Goal: Transaction & Acquisition: Obtain resource

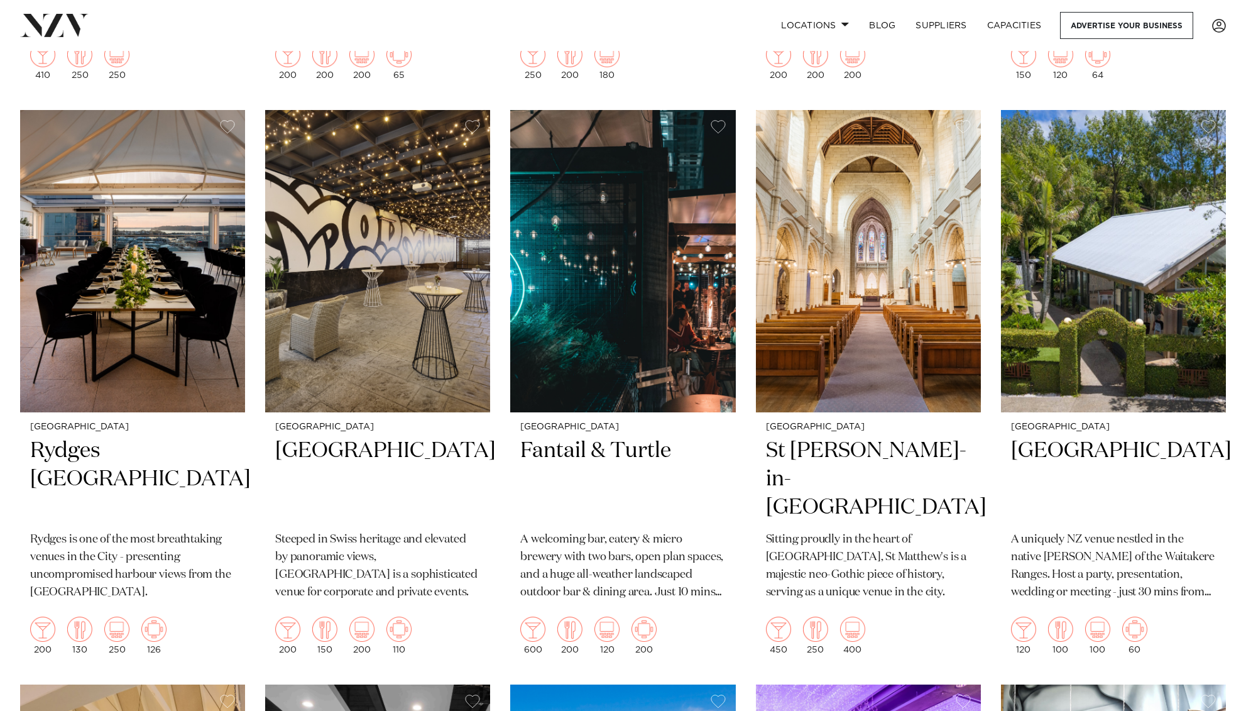
scroll to position [3454, 0]
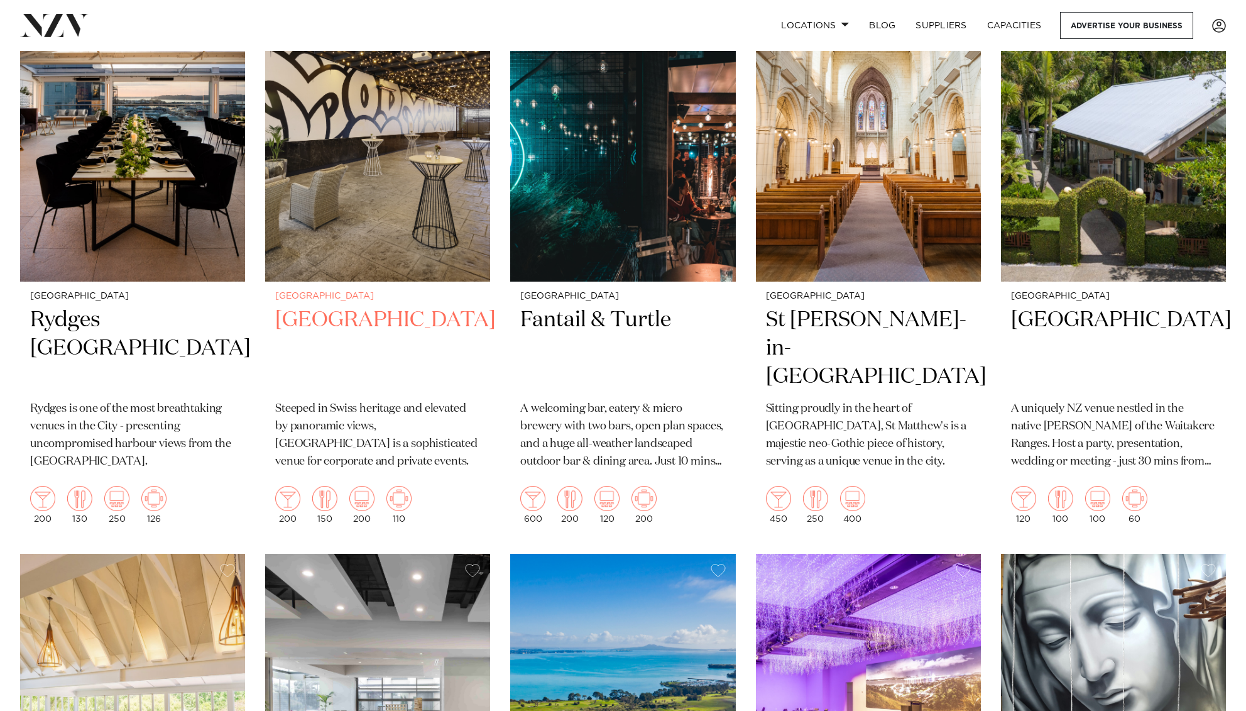
click at [311, 306] on h2 "[GEOGRAPHIC_DATA]" at bounding box center [377, 348] width 205 height 85
click at [334, 322] on h2 "[GEOGRAPHIC_DATA]" at bounding box center [377, 348] width 205 height 85
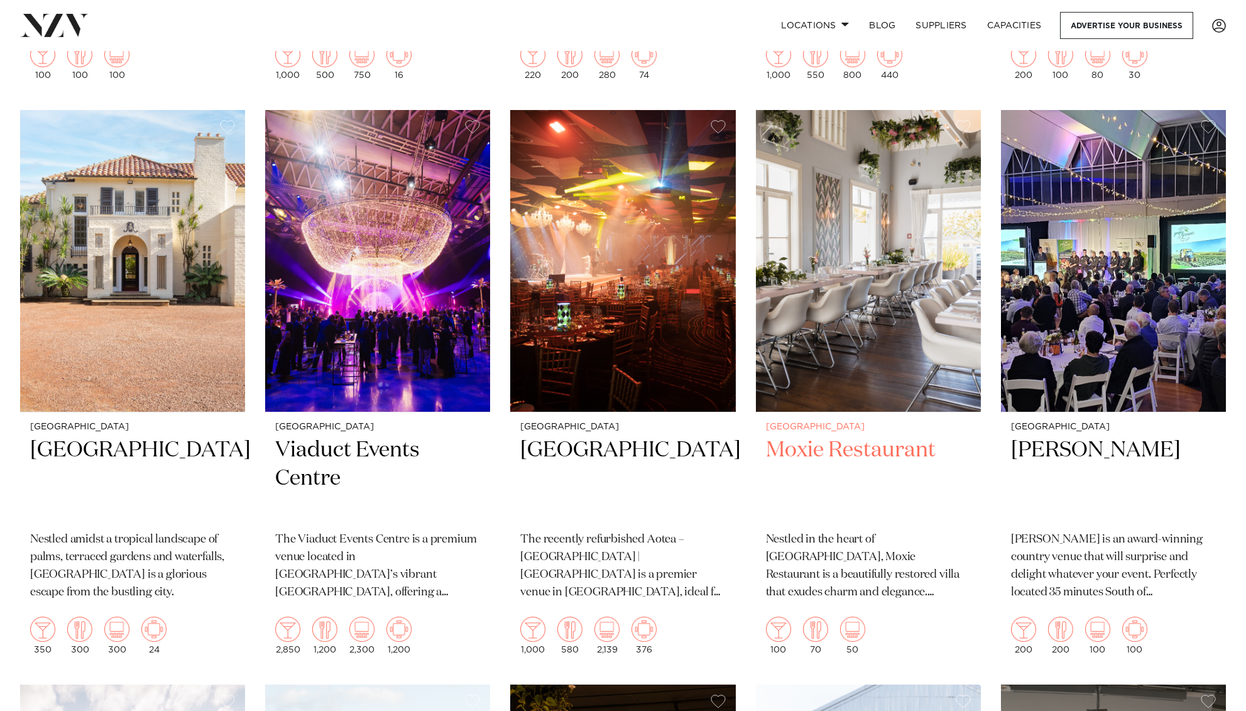
scroll to position [4474, 0]
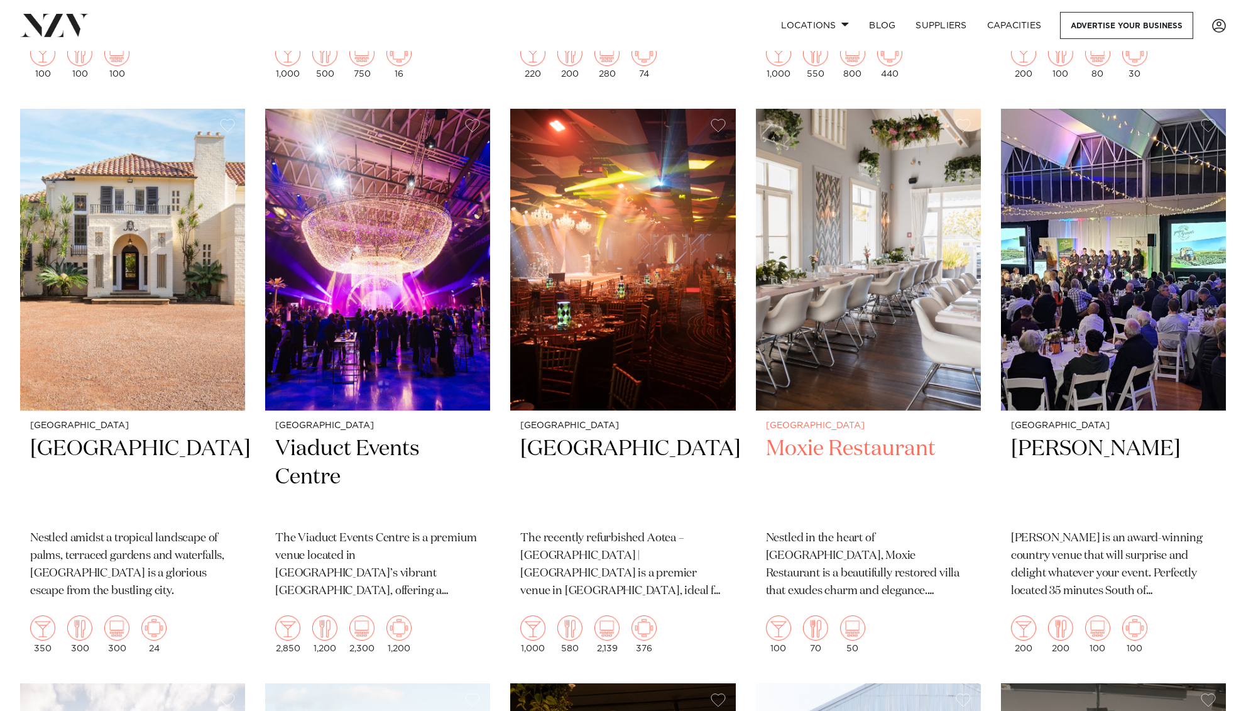
click at [924, 327] on img at bounding box center [868, 260] width 225 height 302
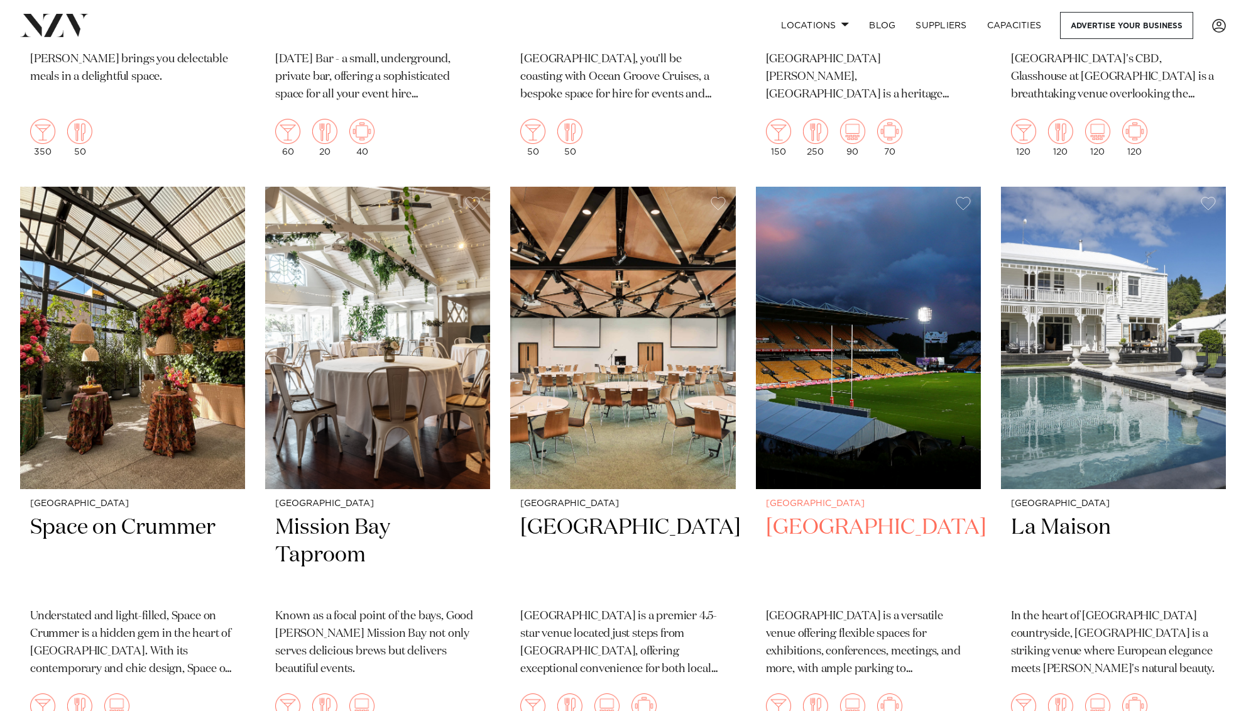
scroll to position [6678, 0]
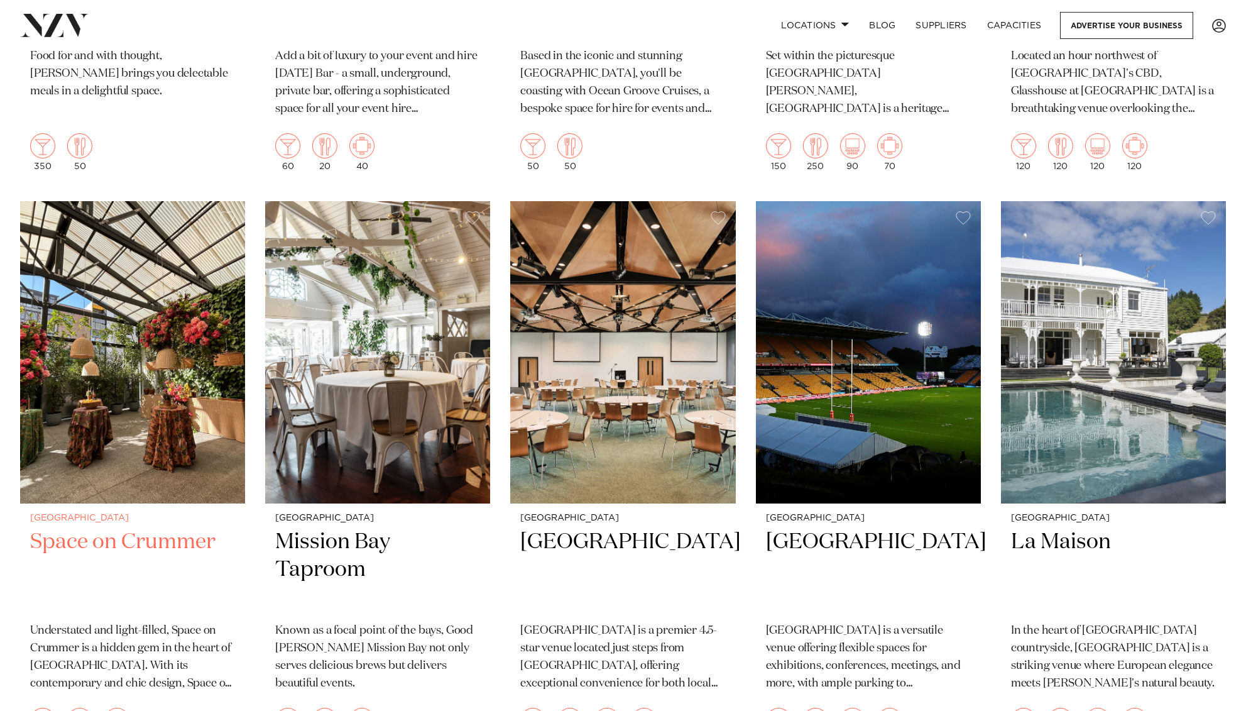
click at [140, 322] on img at bounding box center [132, 352] width 225 height 302
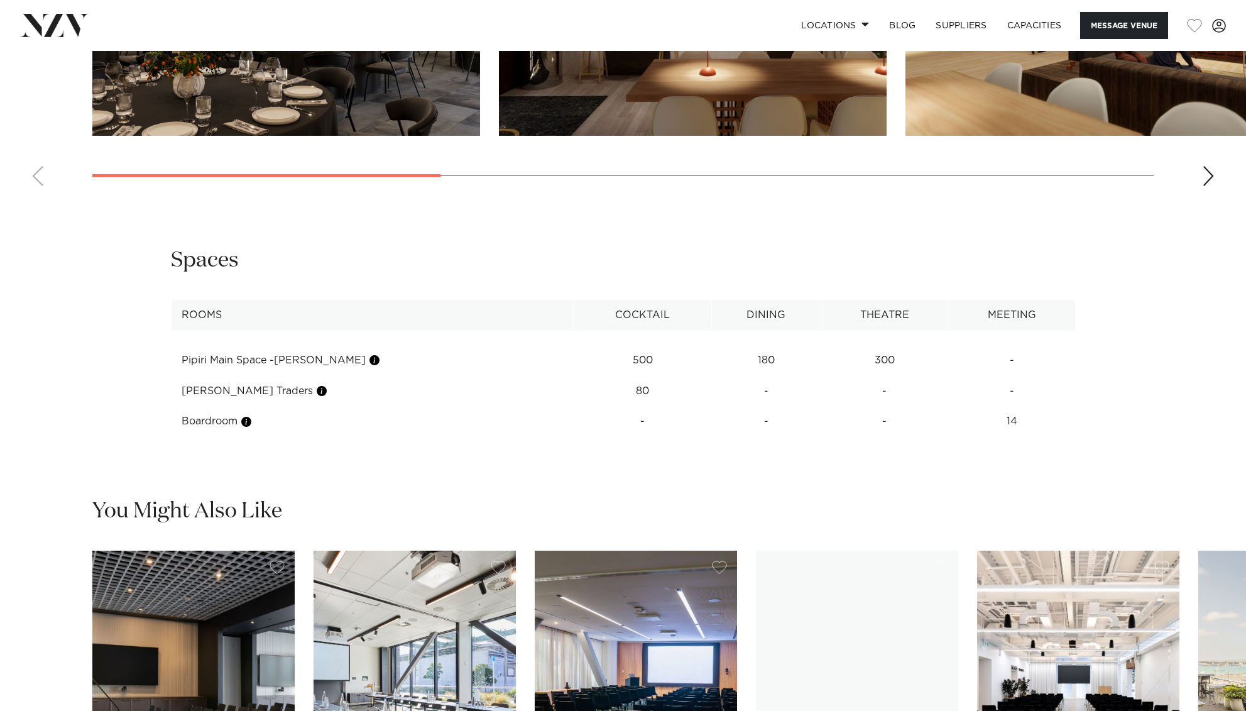
scroll to position [1152, 0]
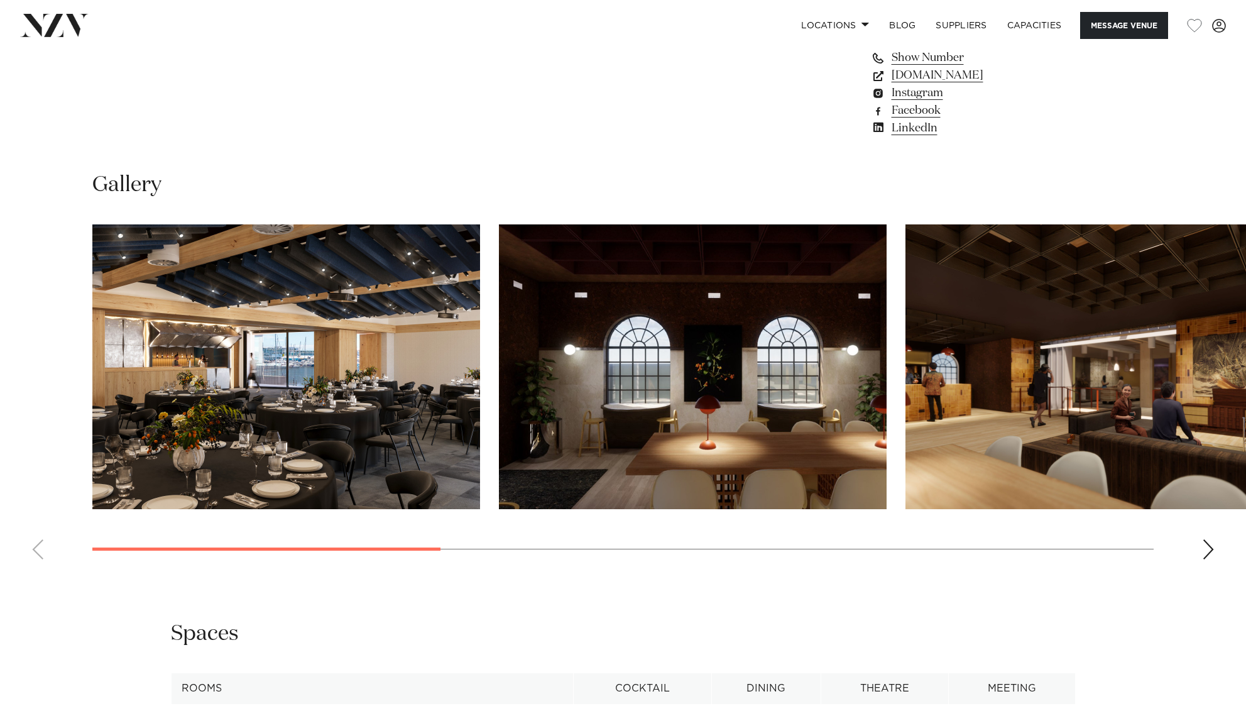
click at [381, 426] on img "1 / 8" at bounding box center [286, 366] width 388 height 285
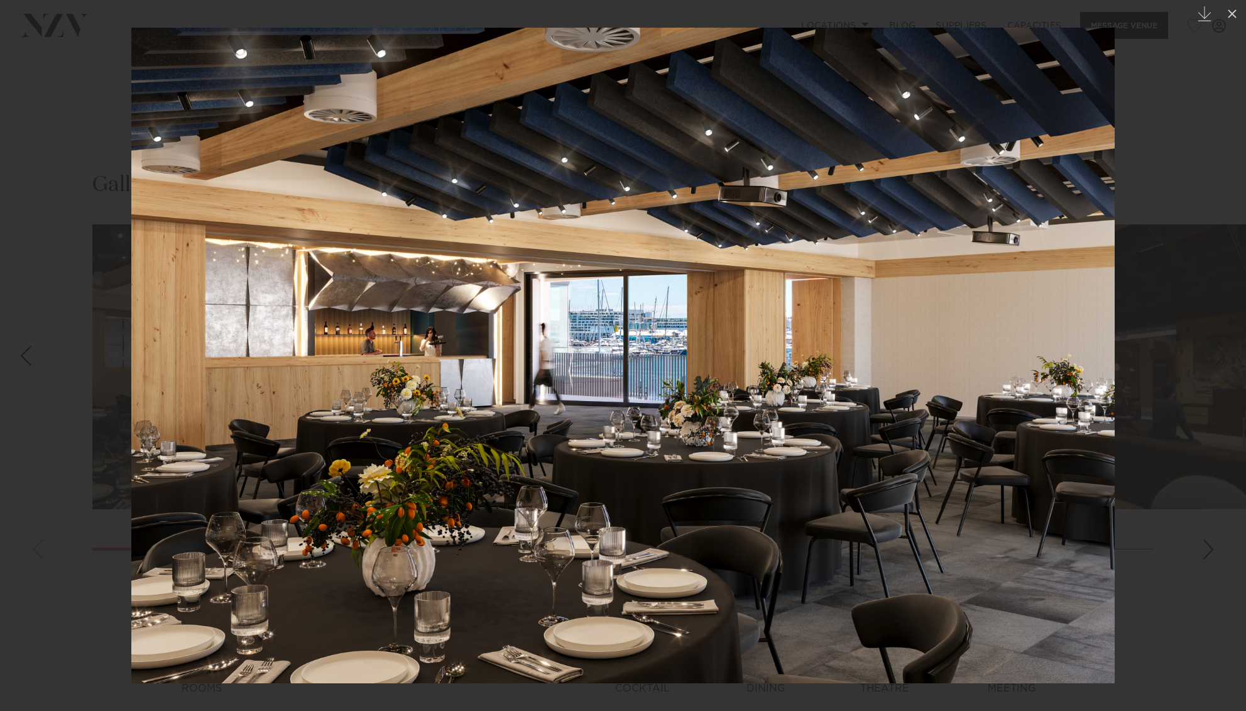
click at [1195, 429] on div at bounding box center [623, 355] width 1246 height 711
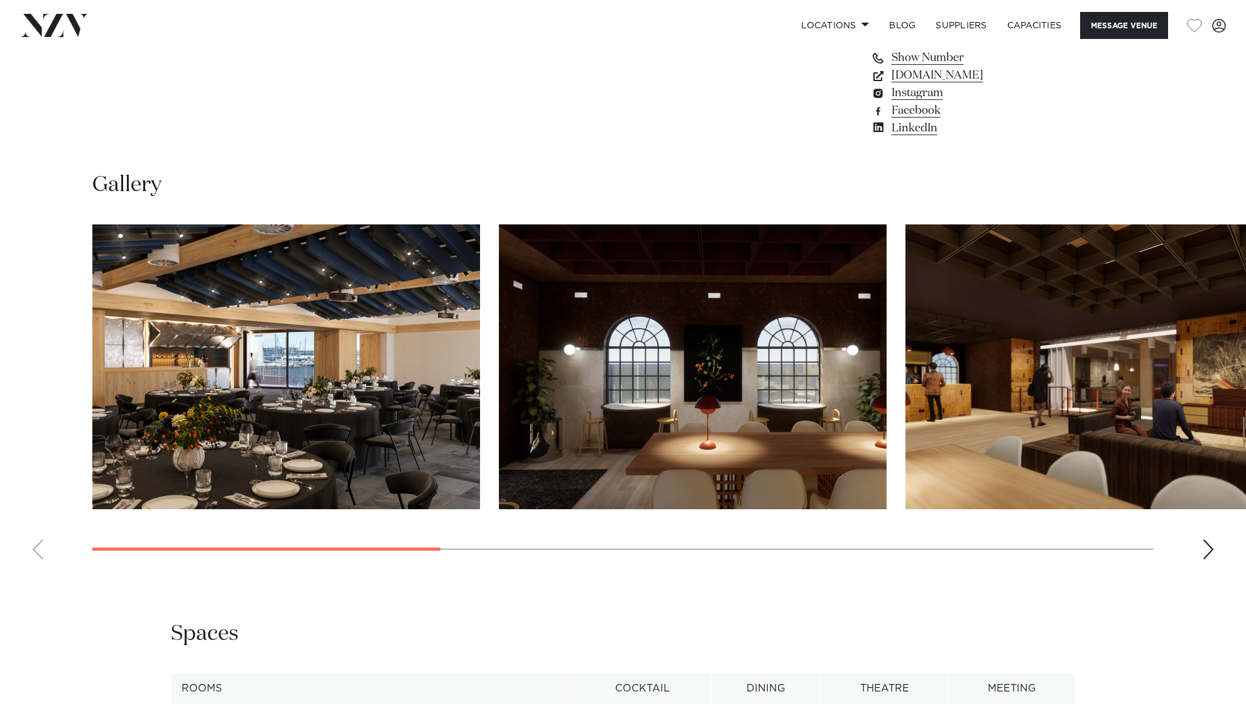
click at [992, 349] on img "3 / 8" at bounding box center [1100, 366] width 388 height 285
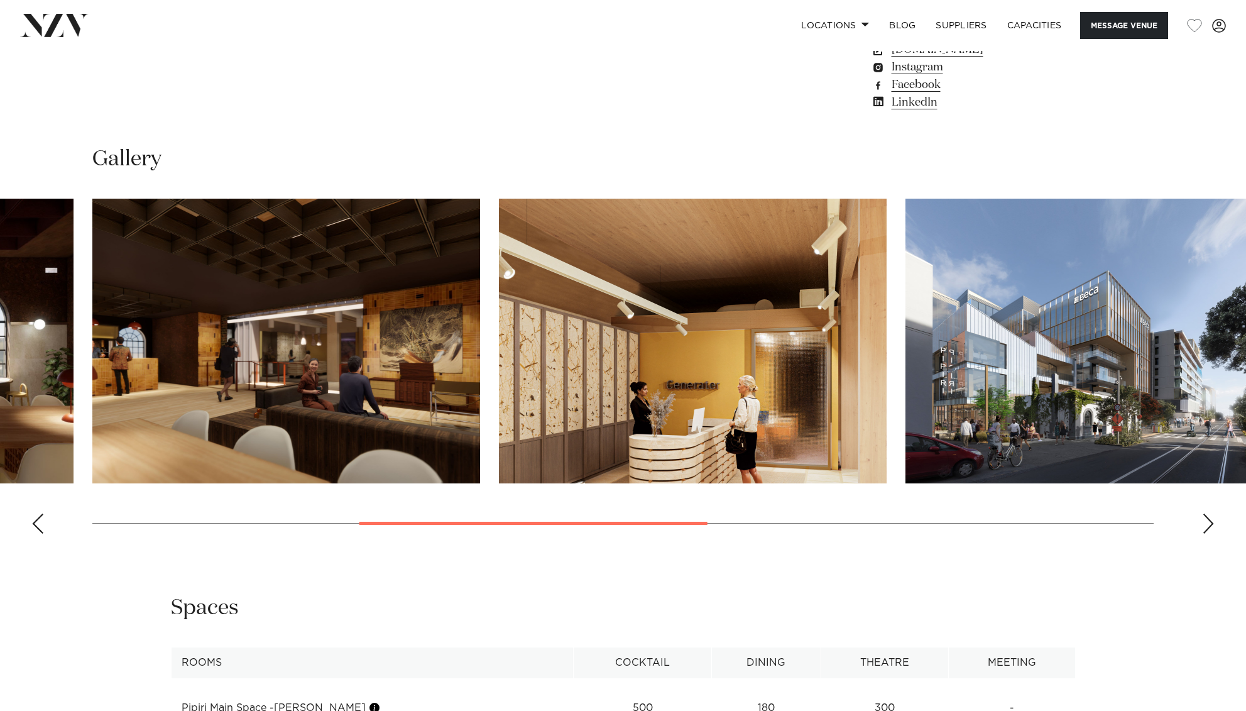
scroll to position [1180, 0]
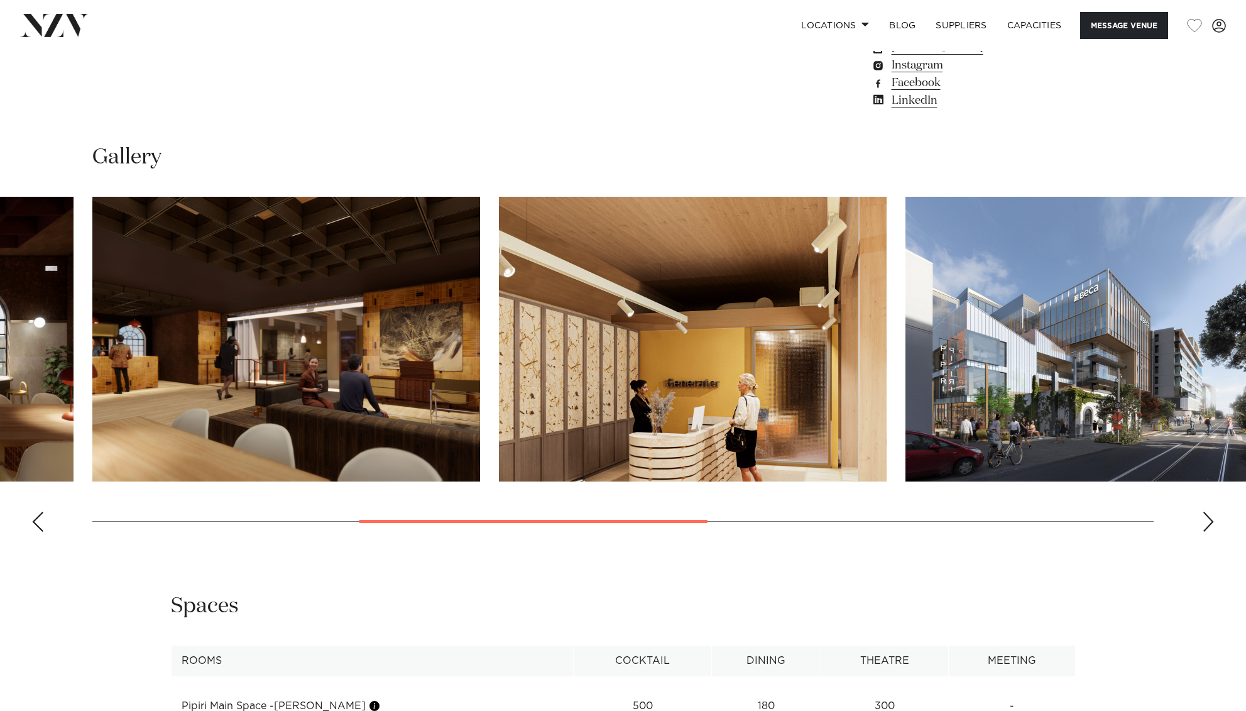
click at [1197, 523] on swiper-container at bounding box center [623, 369] width 1246 height 345
click at [1203, 527] on div "Next slide" at bounding box center [1208, 522] width 13 height 20
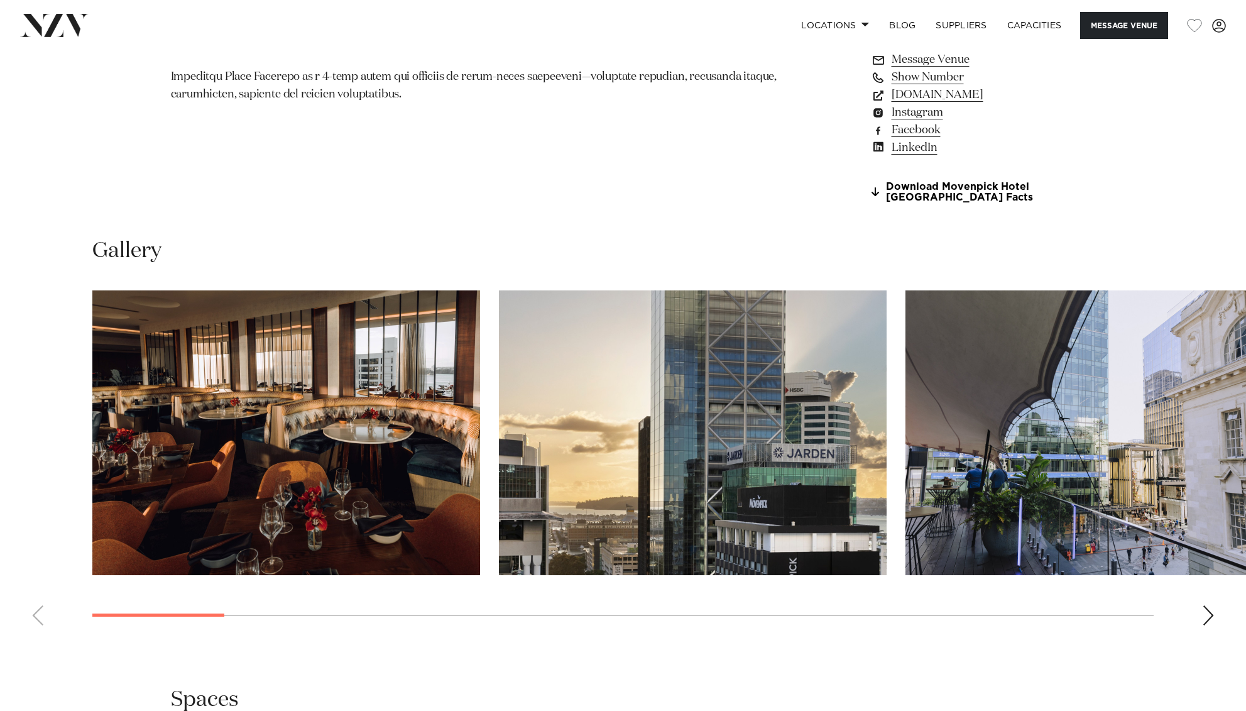
scroll to position [1284, 0]
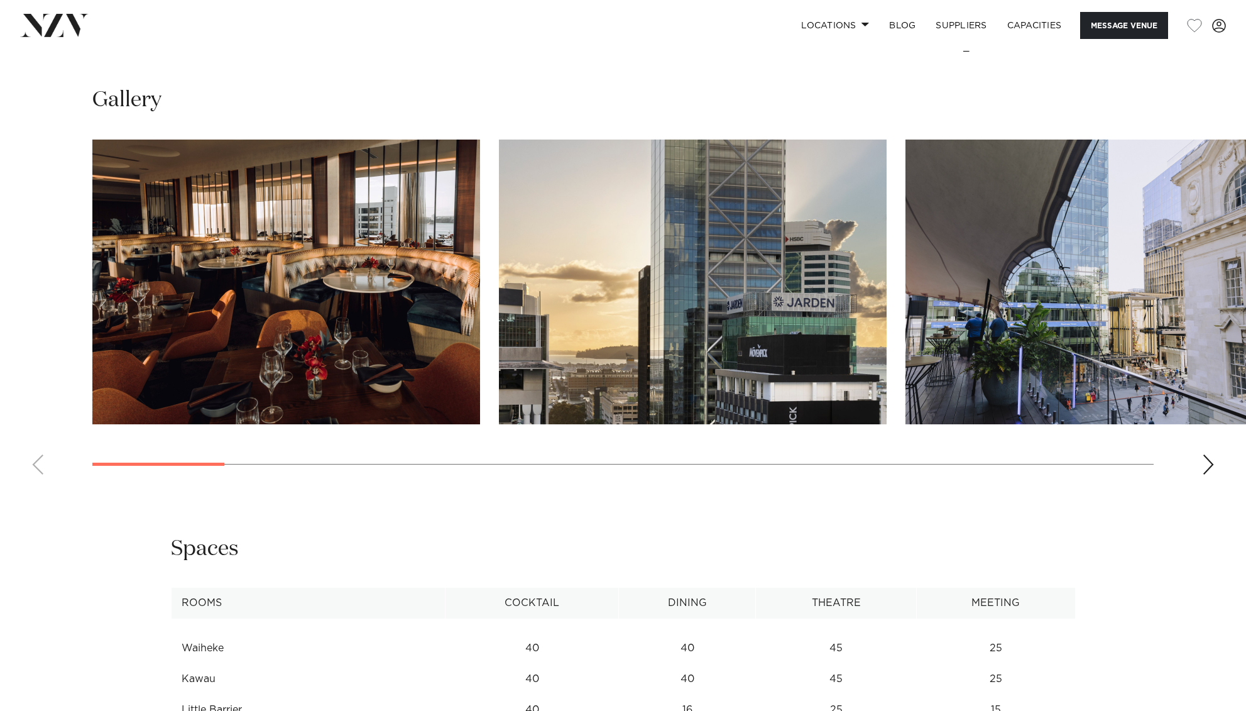
click at [329, 279] on img "1 / 21" at bounding box center [286, 282] width 388 height 285
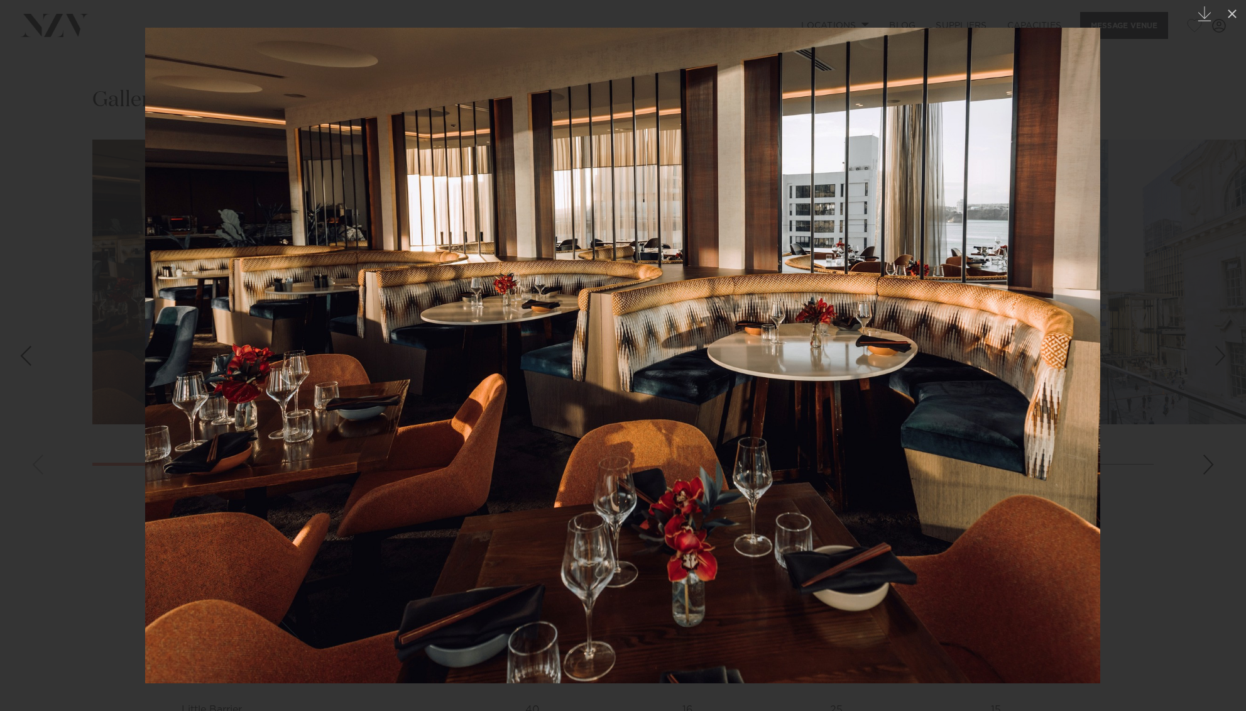
click at [1124, 388] on div at bounding box center [623, 355] width 1246 height 711
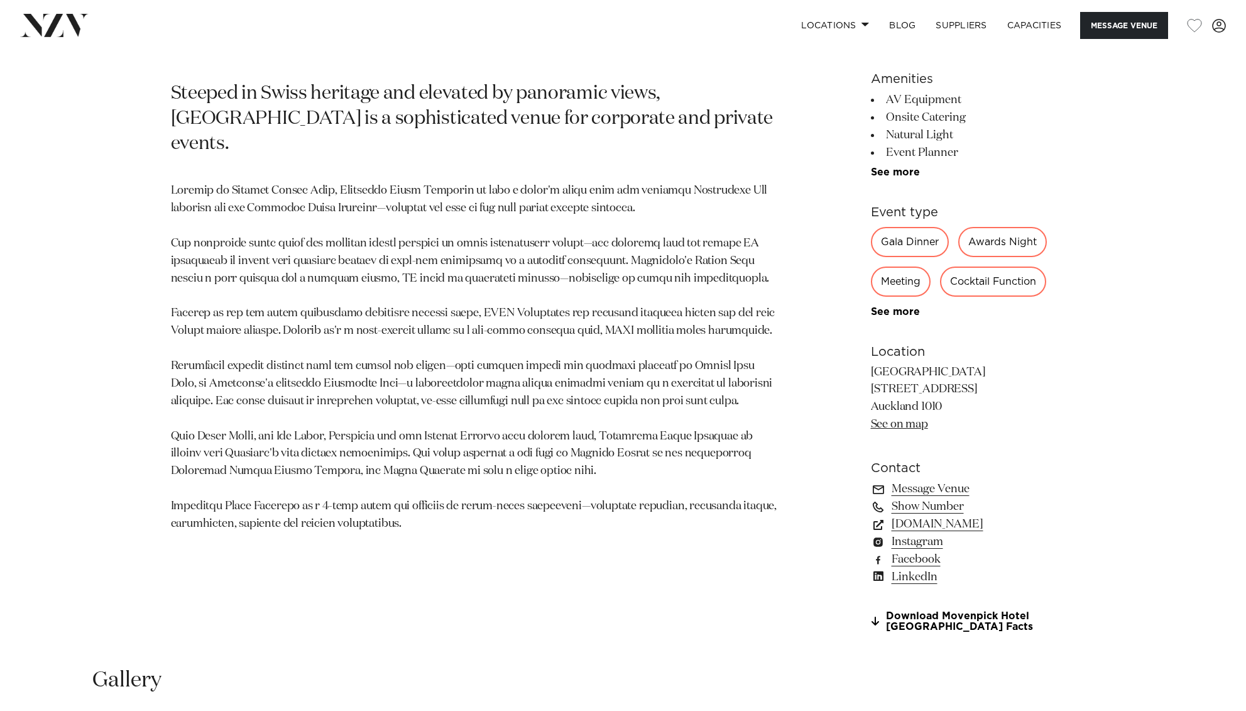
scroll to position [654, 0]
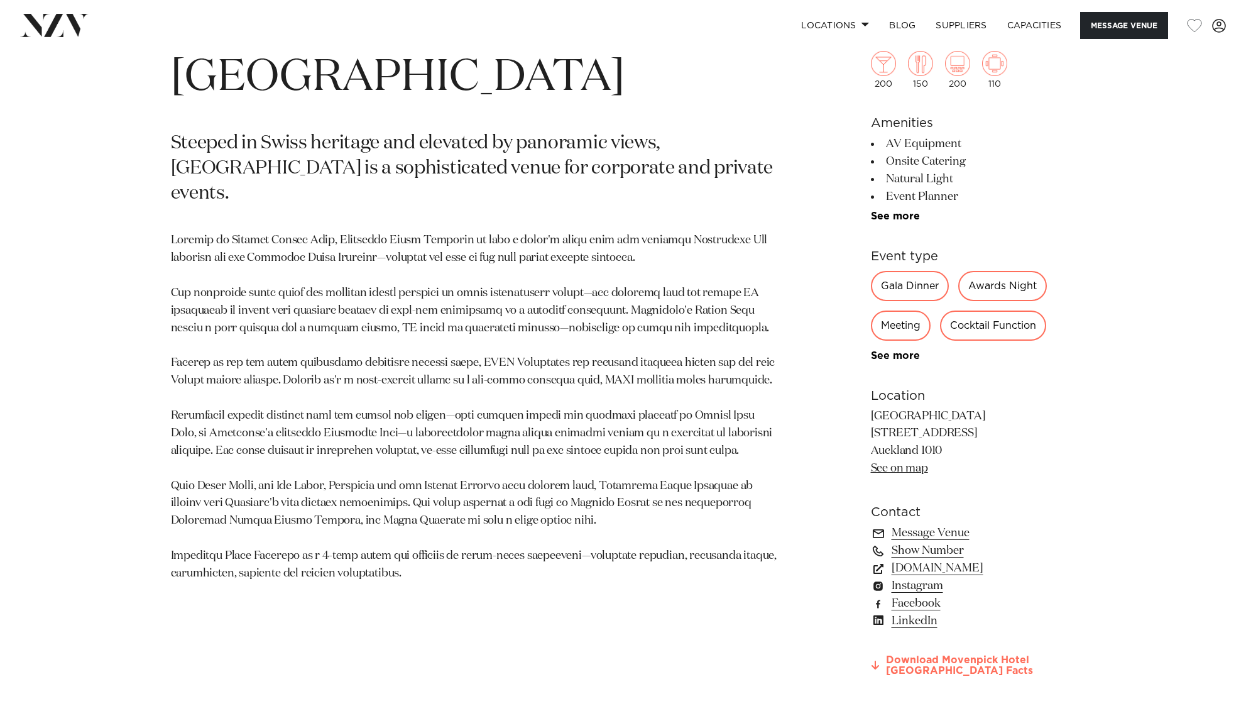
click at [997, 658] on link "Download Movenpick Hotel Auckland Facts" at bounding box center [973, 665] width 205 height 21
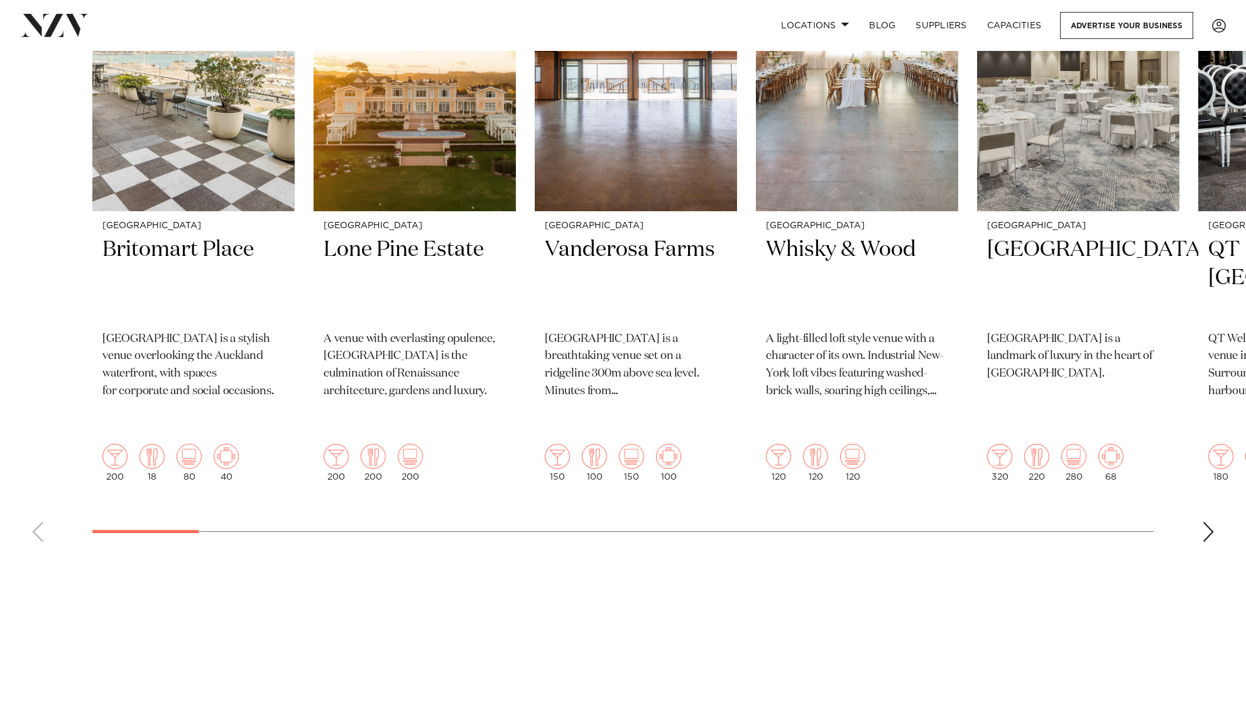
scroll to position [581, 0]
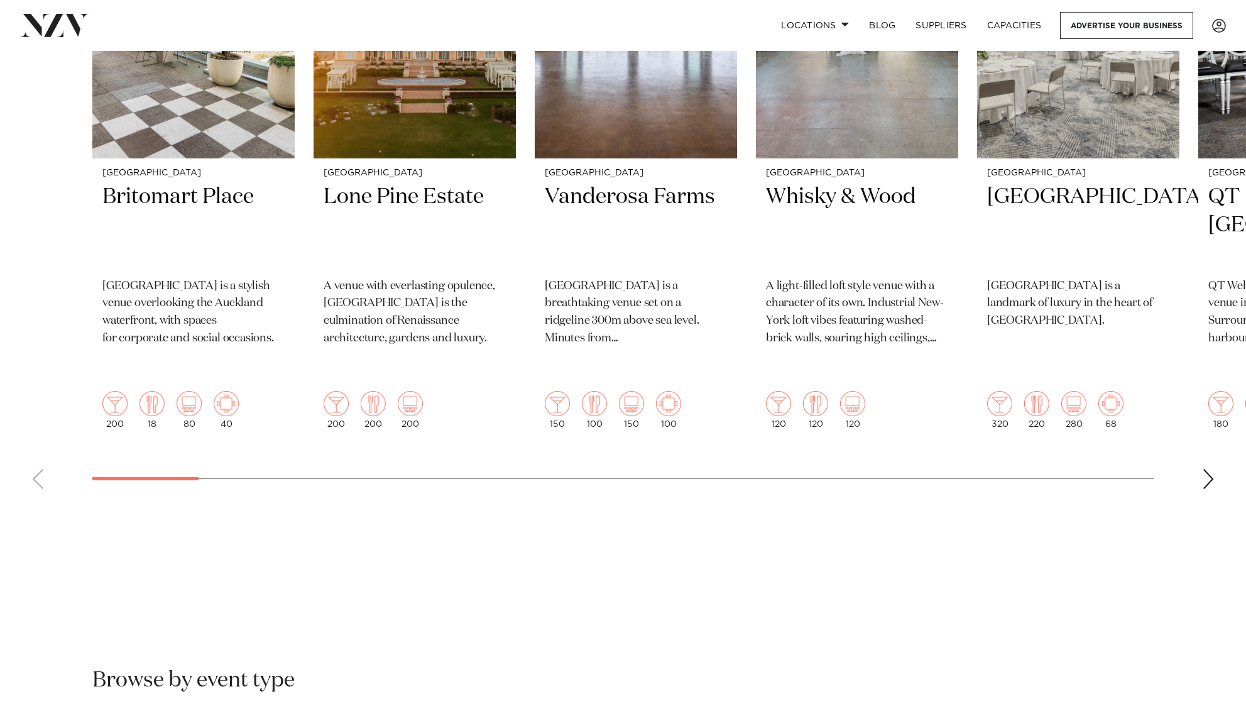
click at [1214, 469] on div "Next slide" at bounding box center [1208, 479] width 13 height 20
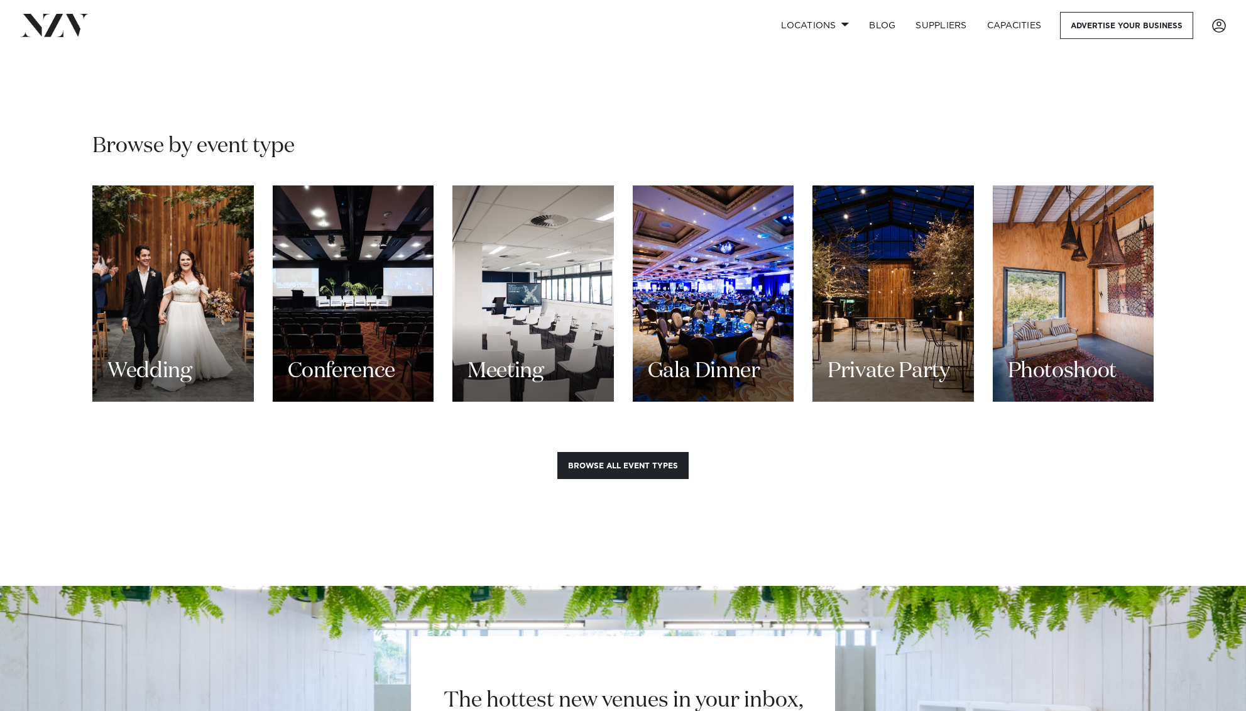
scroll to position [1192, 0]
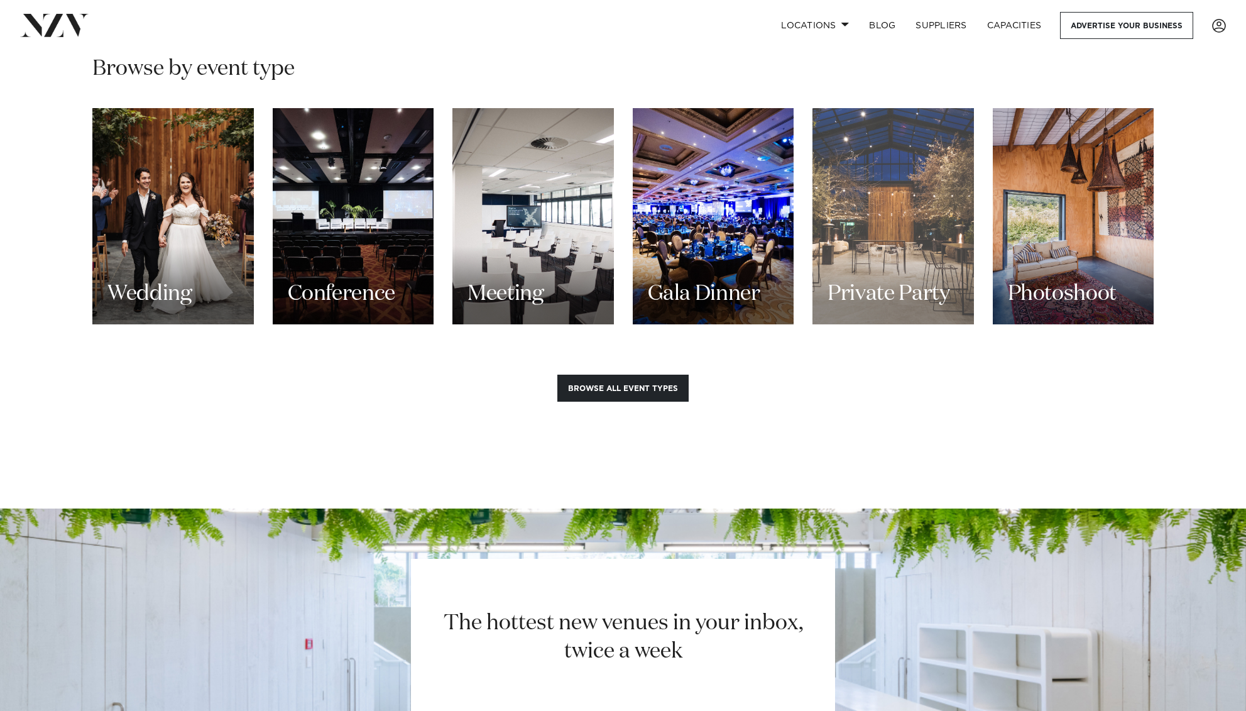
click at [877, 183] on div "Private Party" at bounding box center [893, 216] width 161 height 216
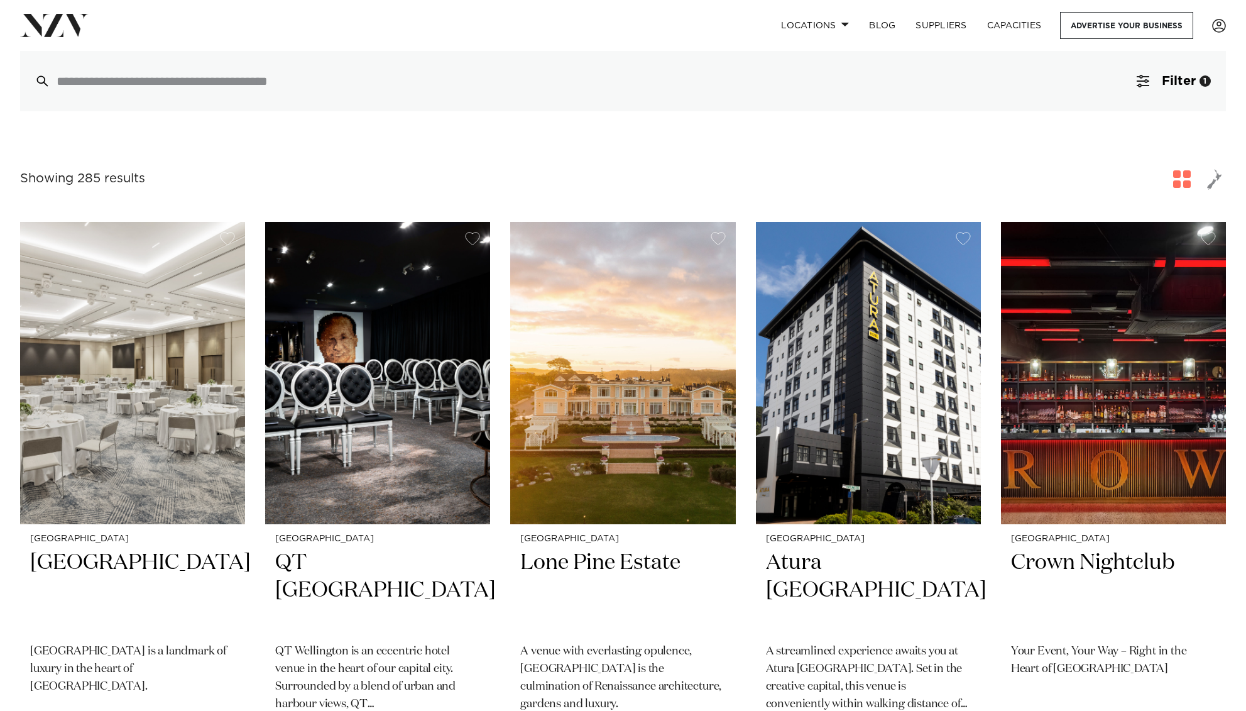
scroll to position [117, 0]
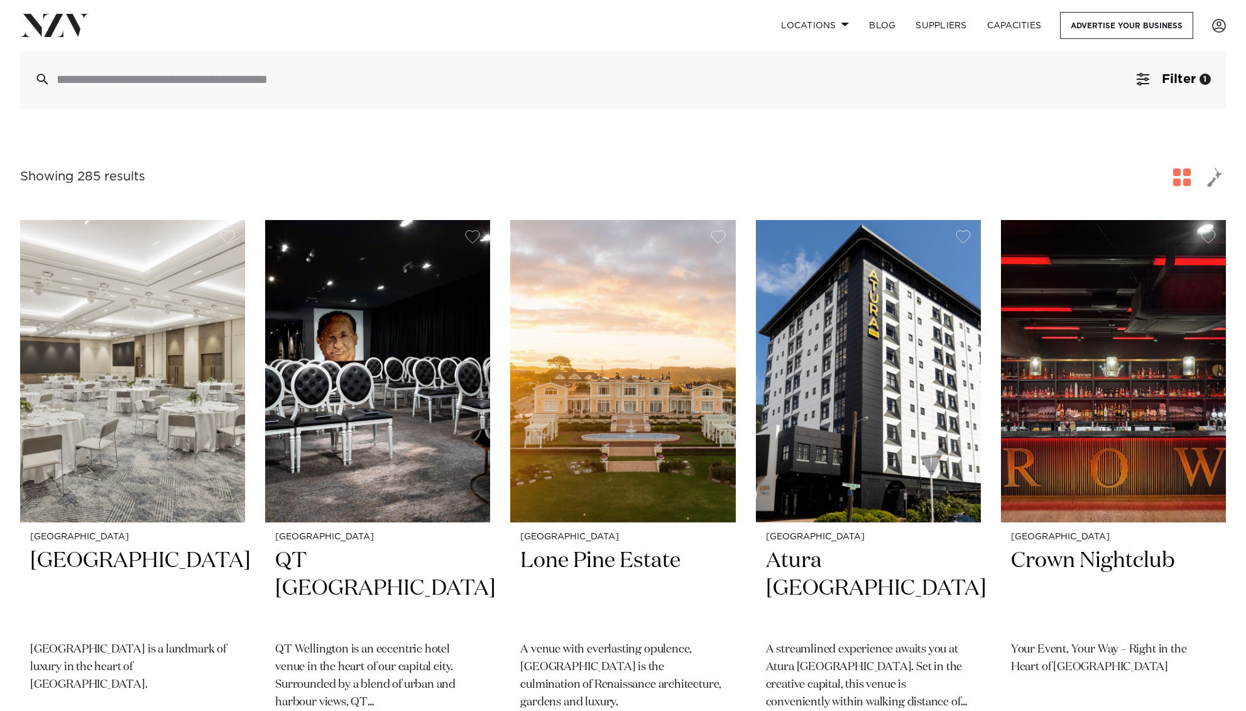
click at [1217, 183] on span "button" at bounding box center [1214, 177] width 15 height 21
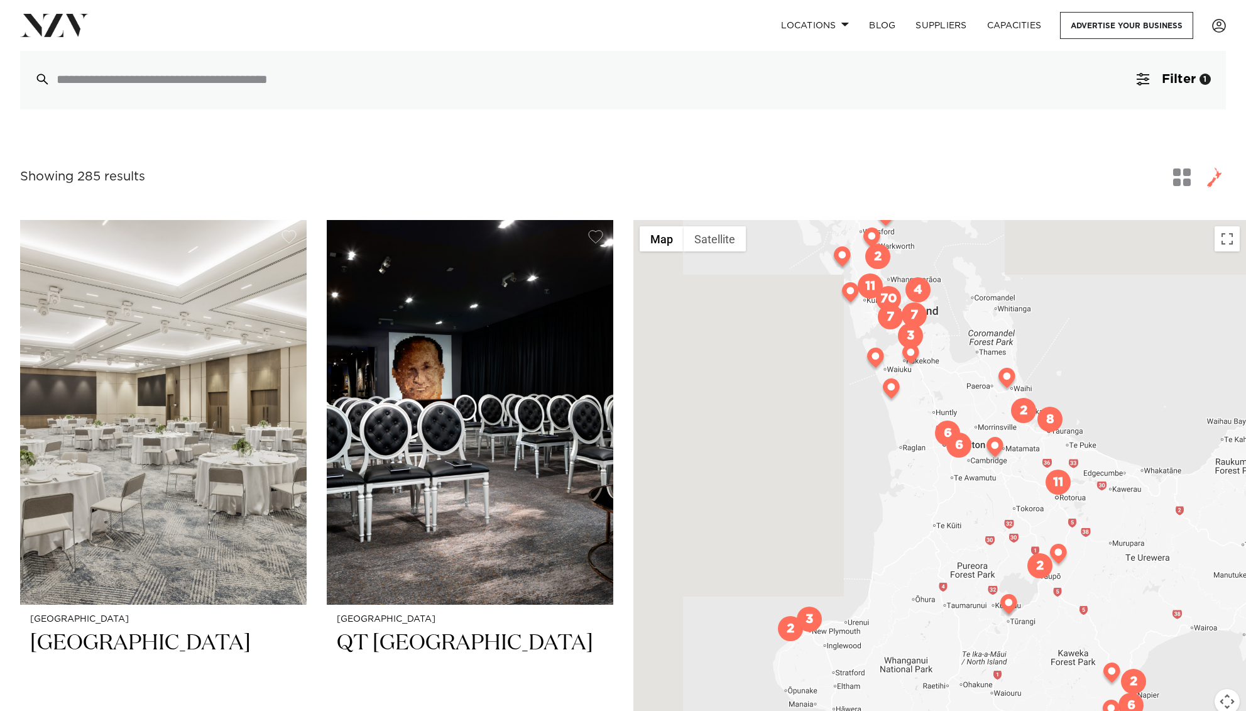
drag, startPoint x: 988, startPoint y: 364, endPoint x: 1041, endPoint y: 666, distance: 306.7
click at [1041, 666] on div at bounding box center [939, 497] width 613 height 554
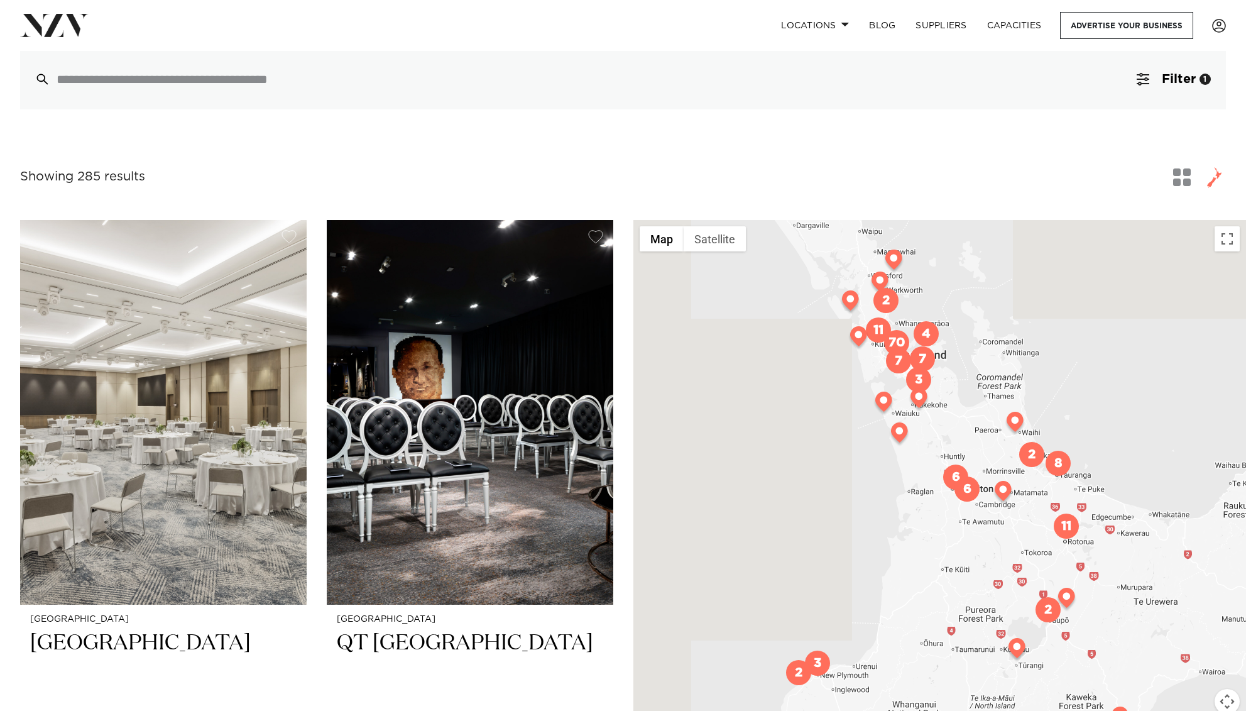
drag, startPoint x: 986, startPoint y: 510, endPoint x: 1001, endPoint y: 615, distance: 106.0
click at [1001, 610] on div at bounding box center [939, 497] width 613 height 554
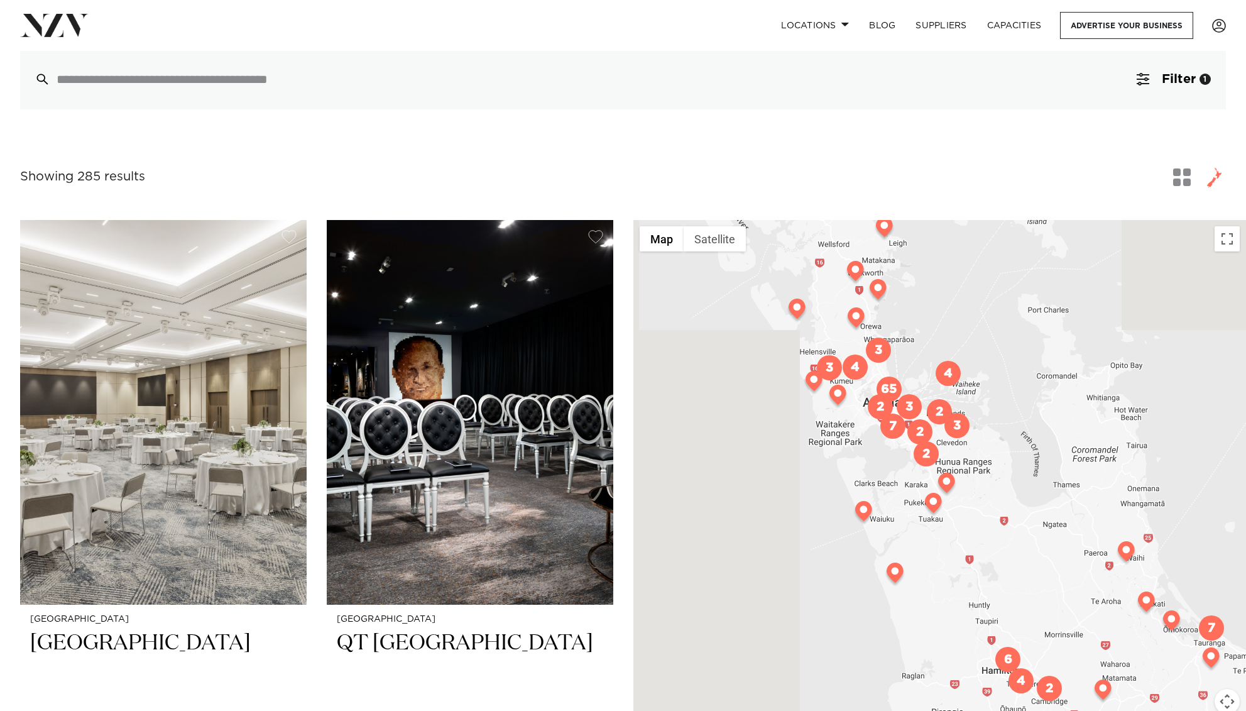
drag, startPoint x: 967, startPoint y: 471, endPoint x: 1029, endPoint y: 584, distance: 129.6
click at [1029, 583] on div at bounding box center [939, 497] width 613 height 554
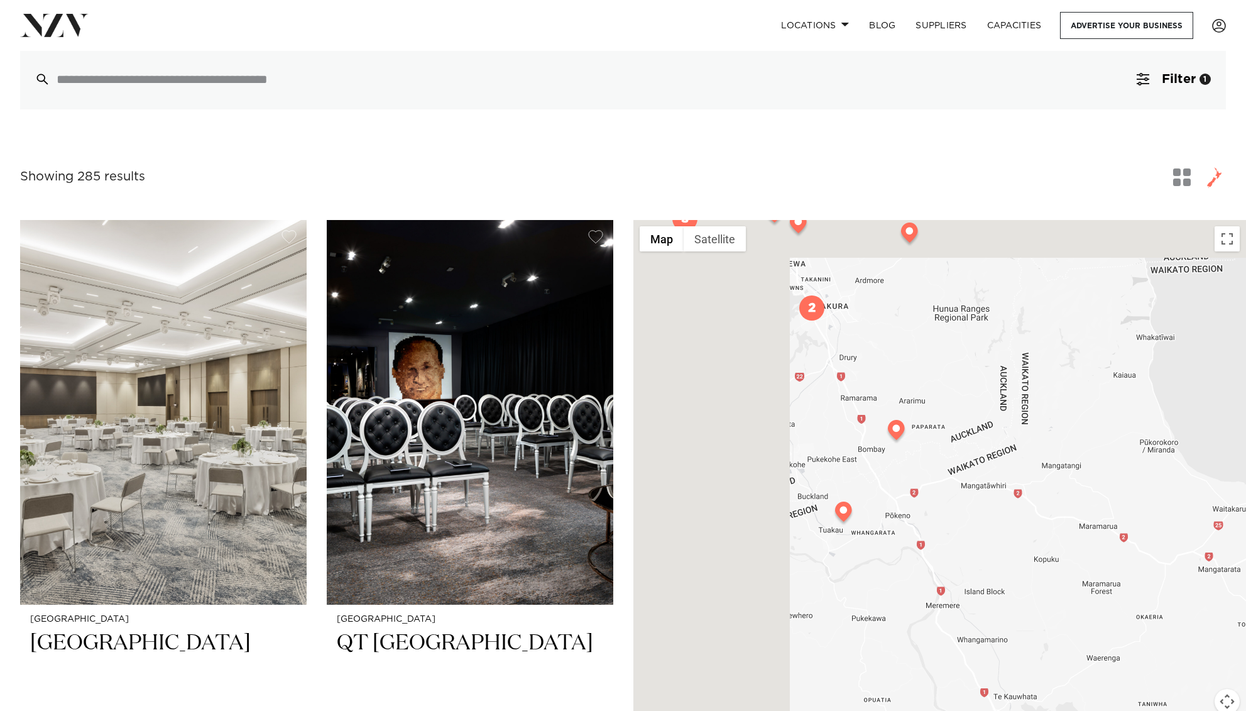
drag, startPoint x: 939, startPoint y: 440, endPoint x: 1147, endPoint y: 668, distance: 309.1
click at [1147, 668] on div at bounding box center [939, 497] width 613 height 554
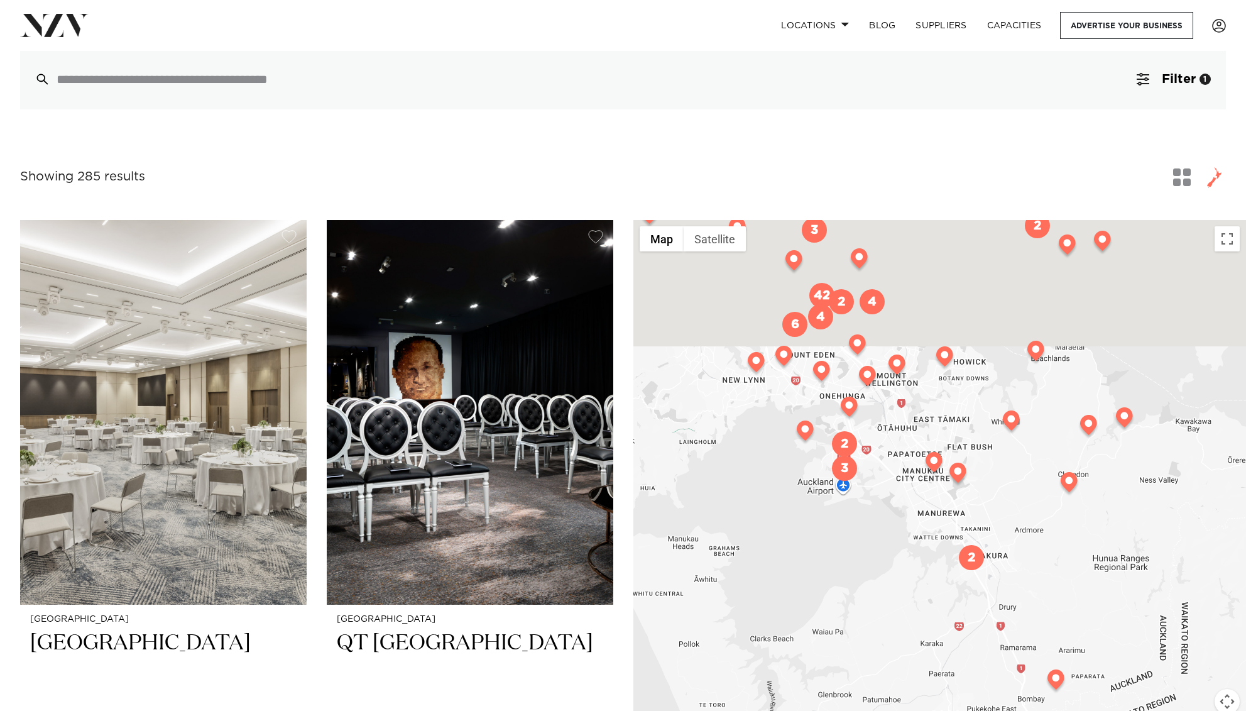
drag, startPoint x: 975, startPoint y: 453, endPoint x: 1122, endPoint y: 699, distance: 287.2
click at [1122, 699] on div at bounding box center [939, 497] width 613 height 554
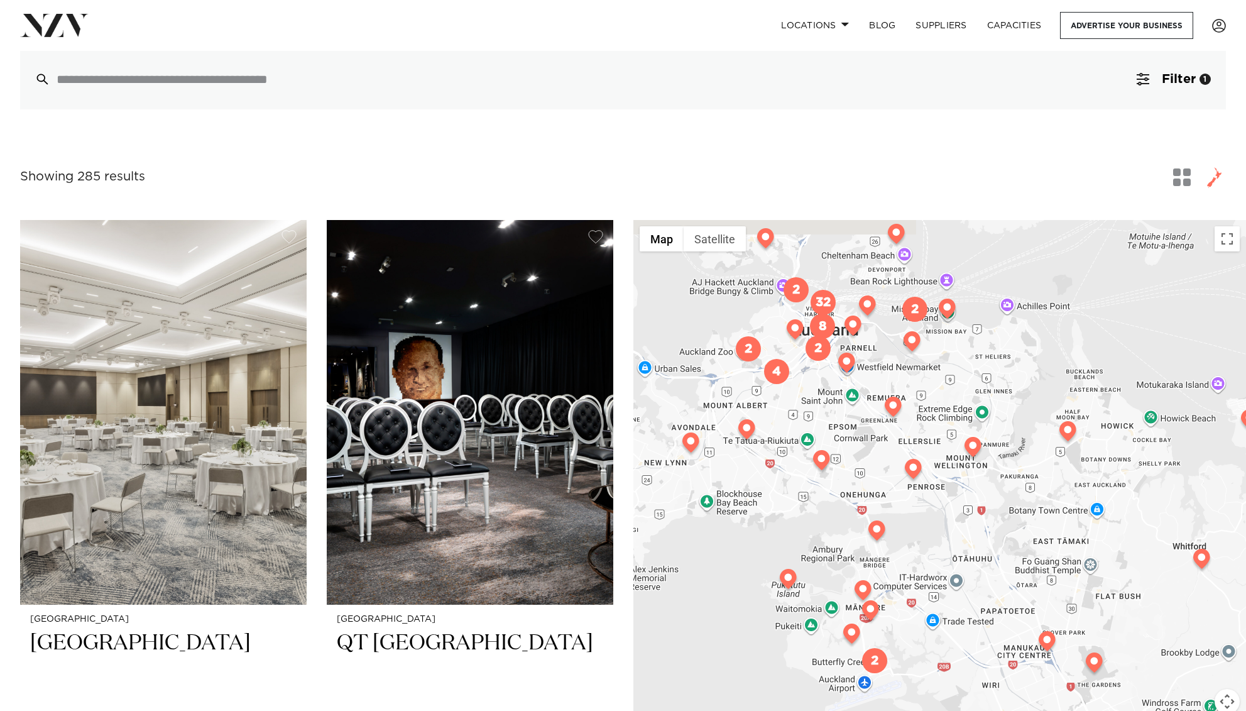
drag, startPoint x: 862, startPoint y: 345, endPoint x: 963, endPoint y: 464, distance: 156.0
click at [963, 464] on div at bounding box center [939, 497] width 613 height 554
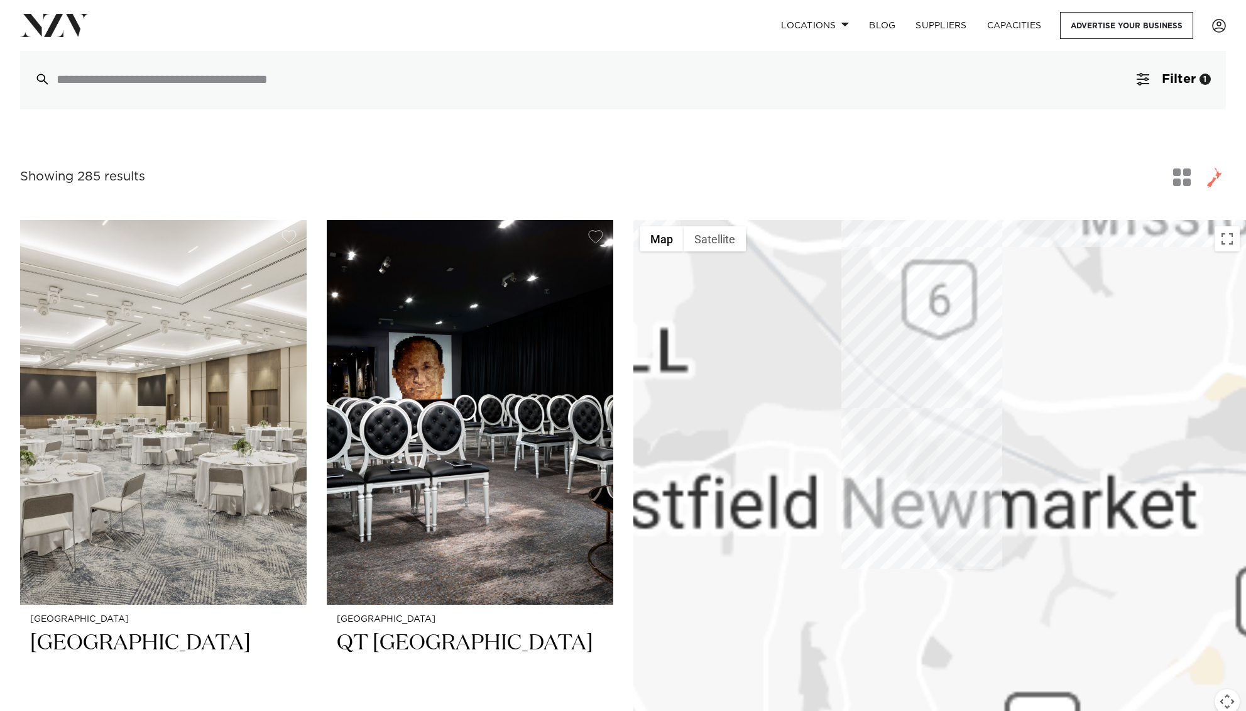
drag, startPoint x: 859, startPoint y: 352, endPoint x: 1105, endPoint y: 489, distance: 281.3
click at [1105, 489] on div at bounding box center [939, 497] width 613 height 554
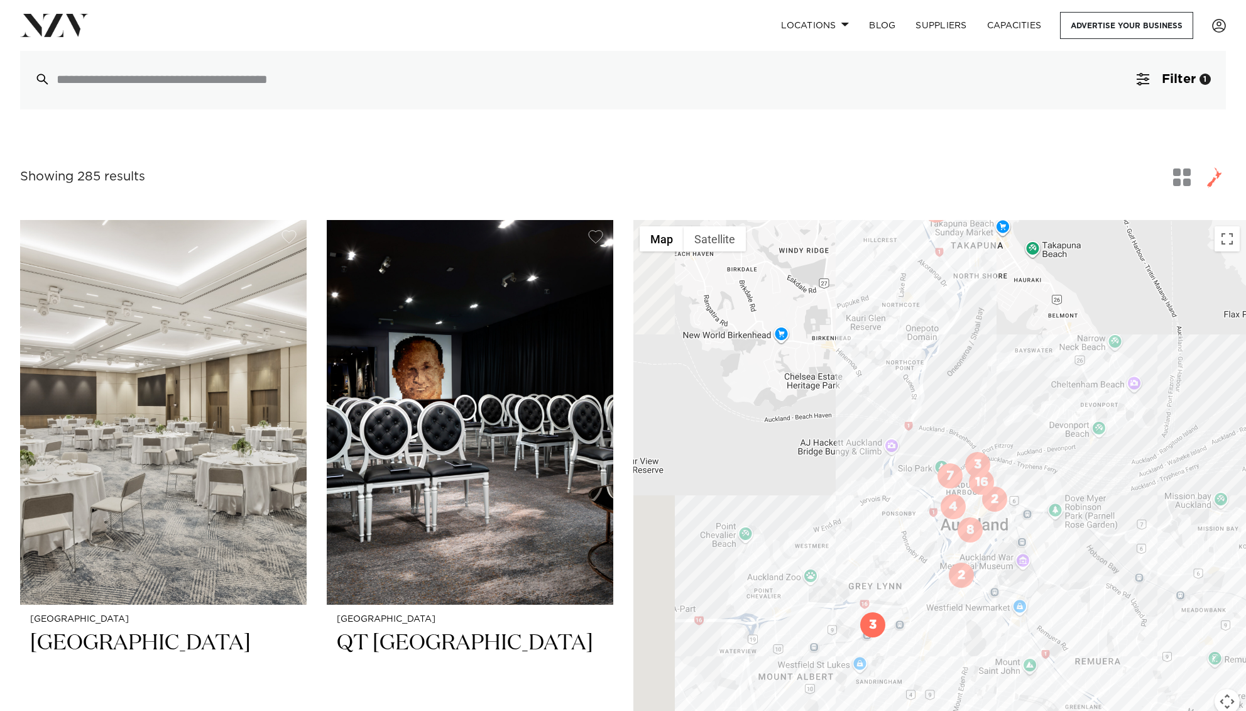
drag, startPoint x: 903, startPoint y: 463, endPoint x: 959, endPoint y: 552, distance: 105.3
click at [959, 552] on div at bounding box center [939, 497] width 613 height 554
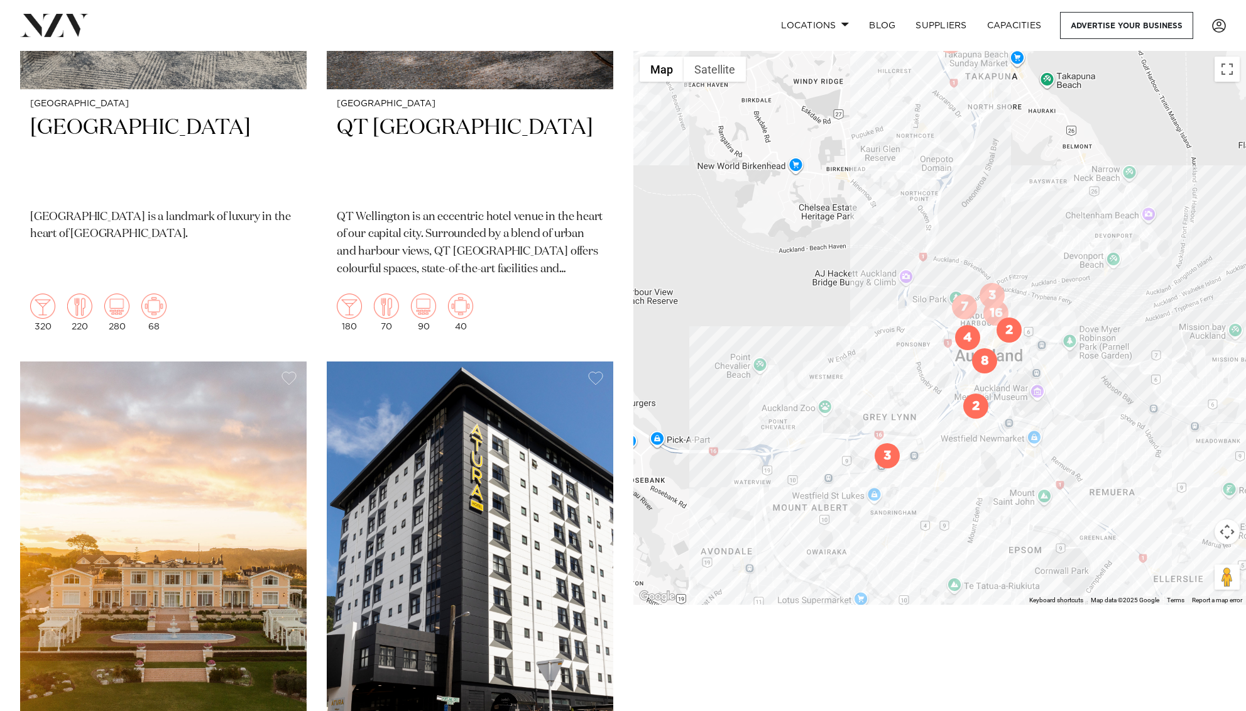
scroll to position [0, 0]
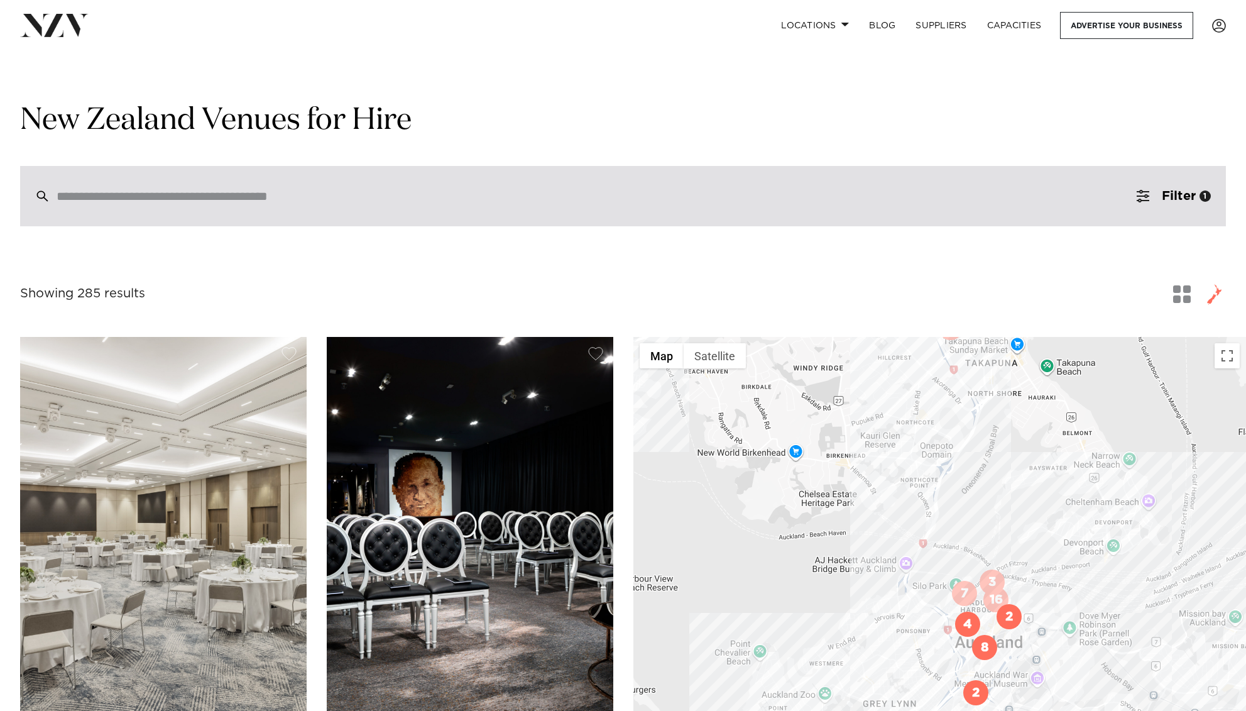
click at [299, 187] on div at bounding box center [623, 196] width 1206 height 60
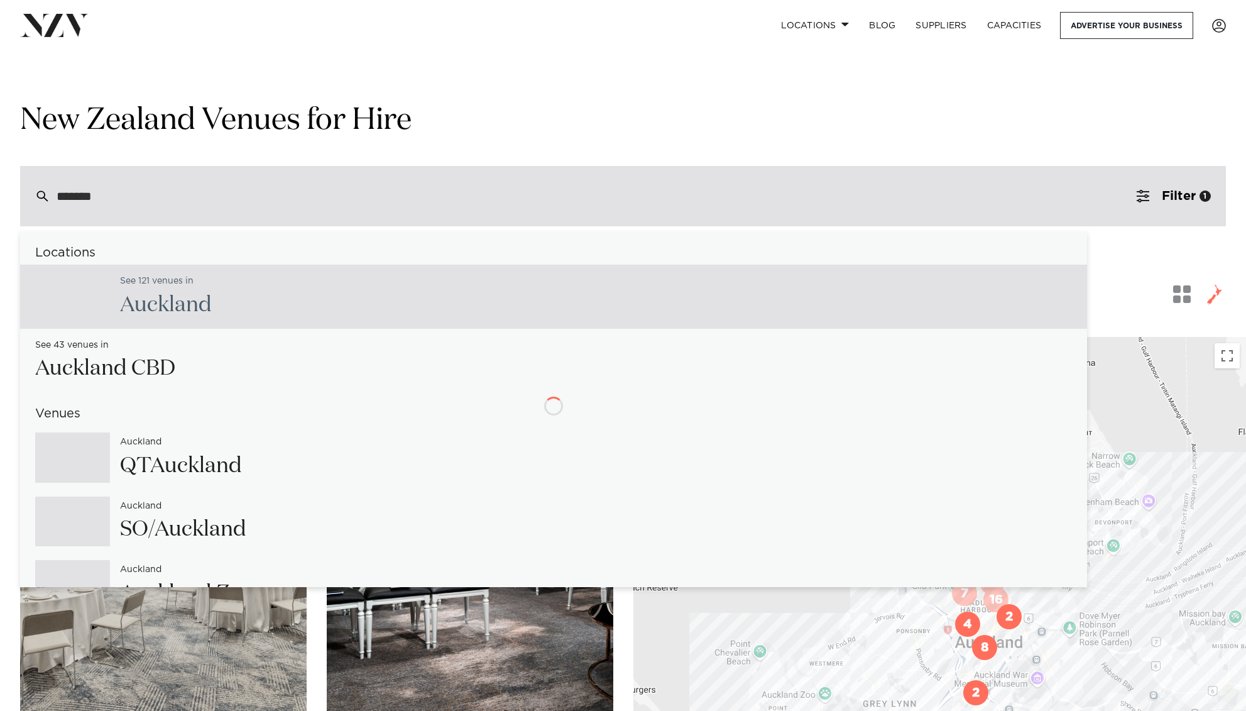
type input "********"
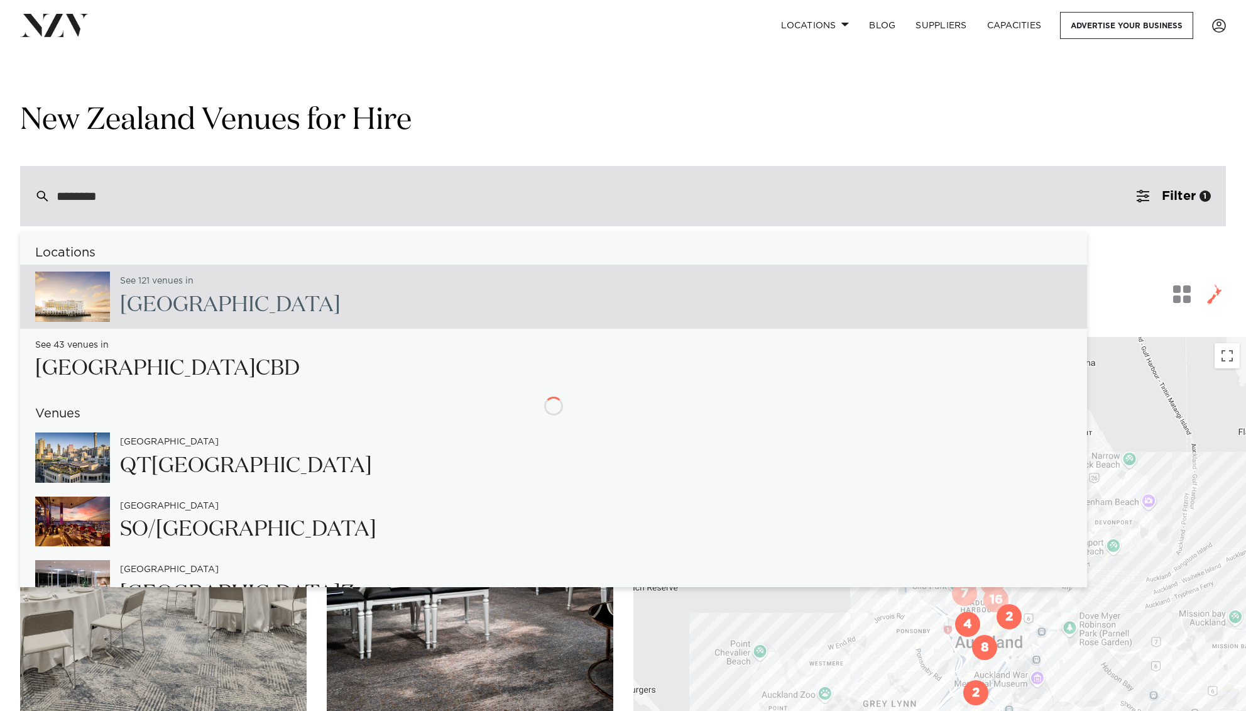
type input "**********"
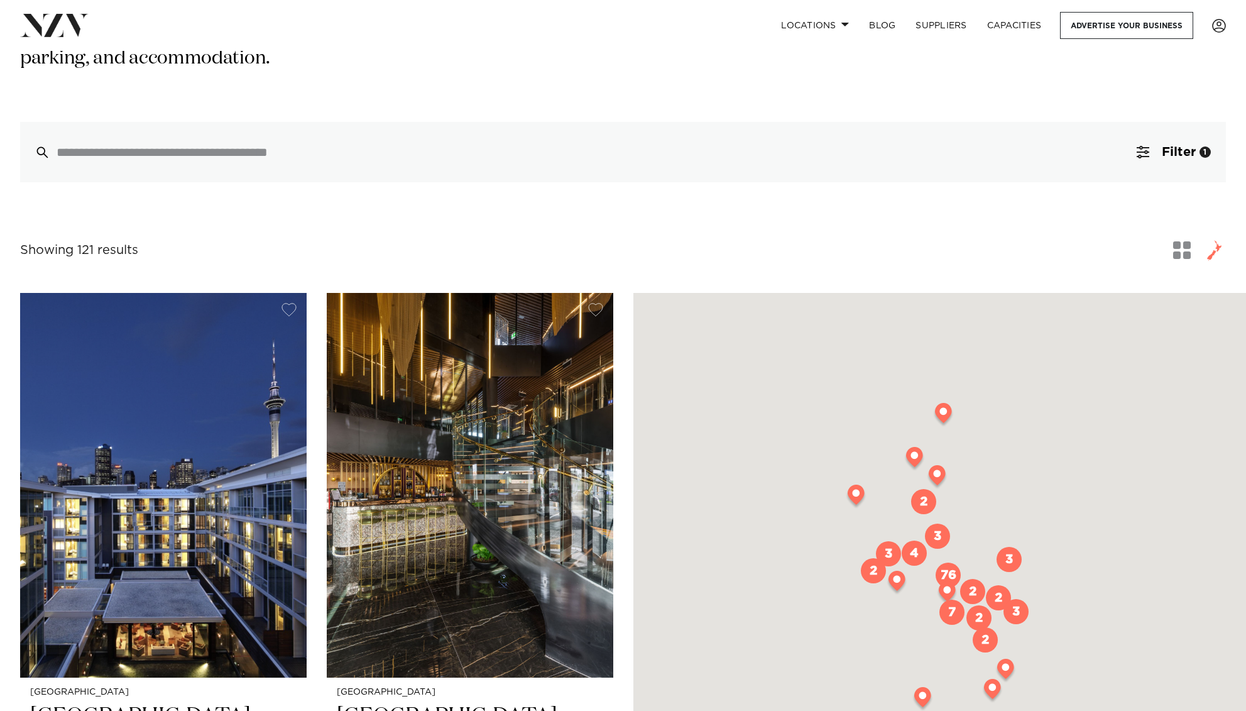
scroll to position [304, 0]
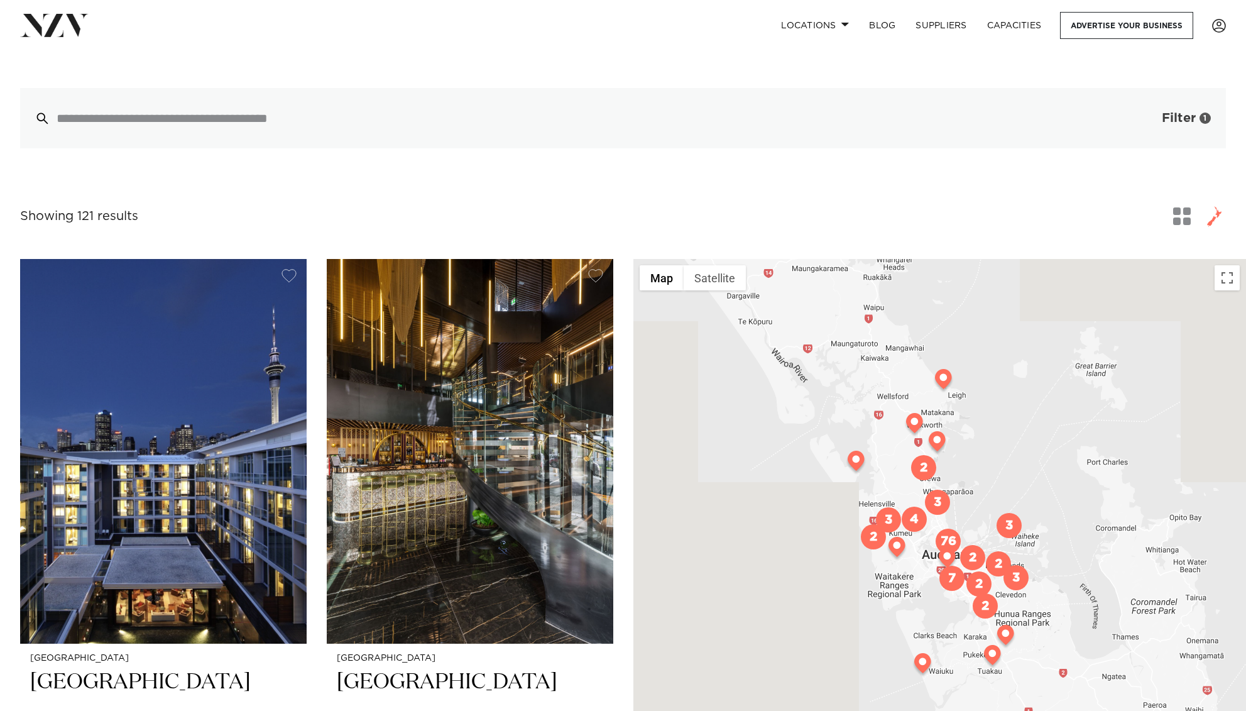
click at [1166, 88] on button "Filter 1" at bounding box center [1174, 118] width 104 height 60
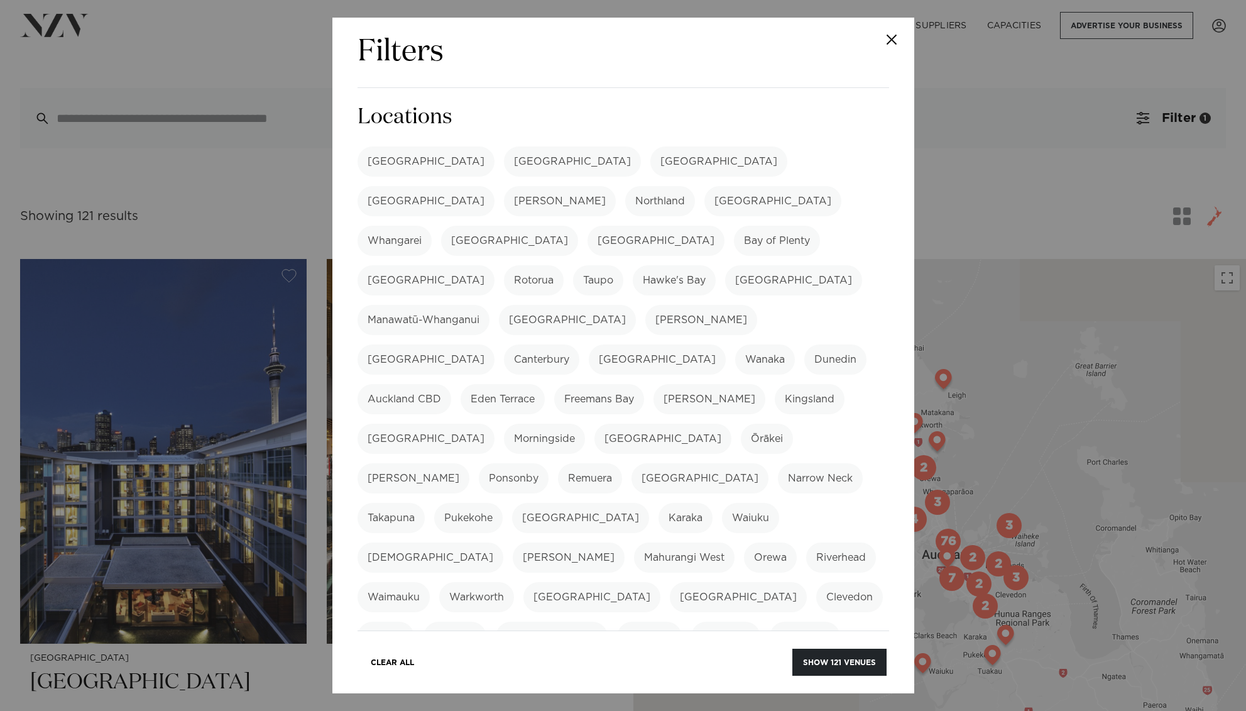
scroll to position [351, 0]
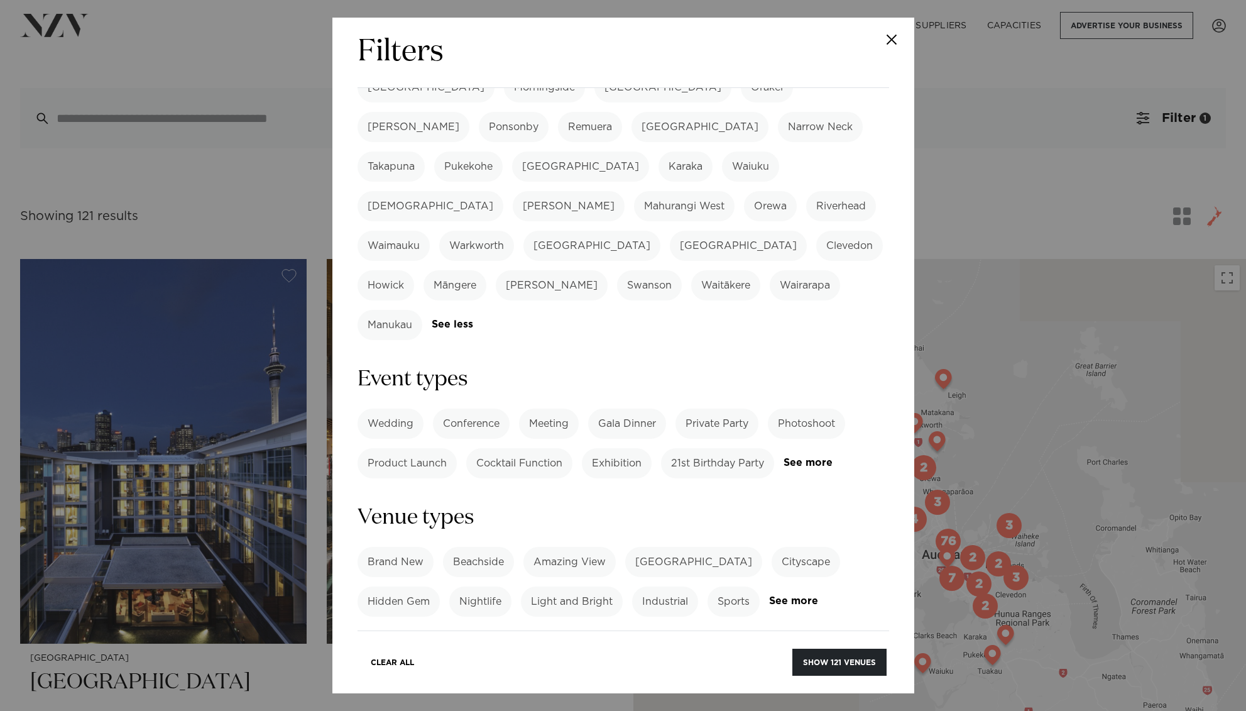
click at [403, 408] on label "Wedding" at bounding box center [391, 423] width 66 height 30
click at [740, 408] on label "Private Party" at bounding box center [717, 423] width 83 height 30
click at [802, 457] on link "See more" at bounding box center [833, 462] width 98 height 11
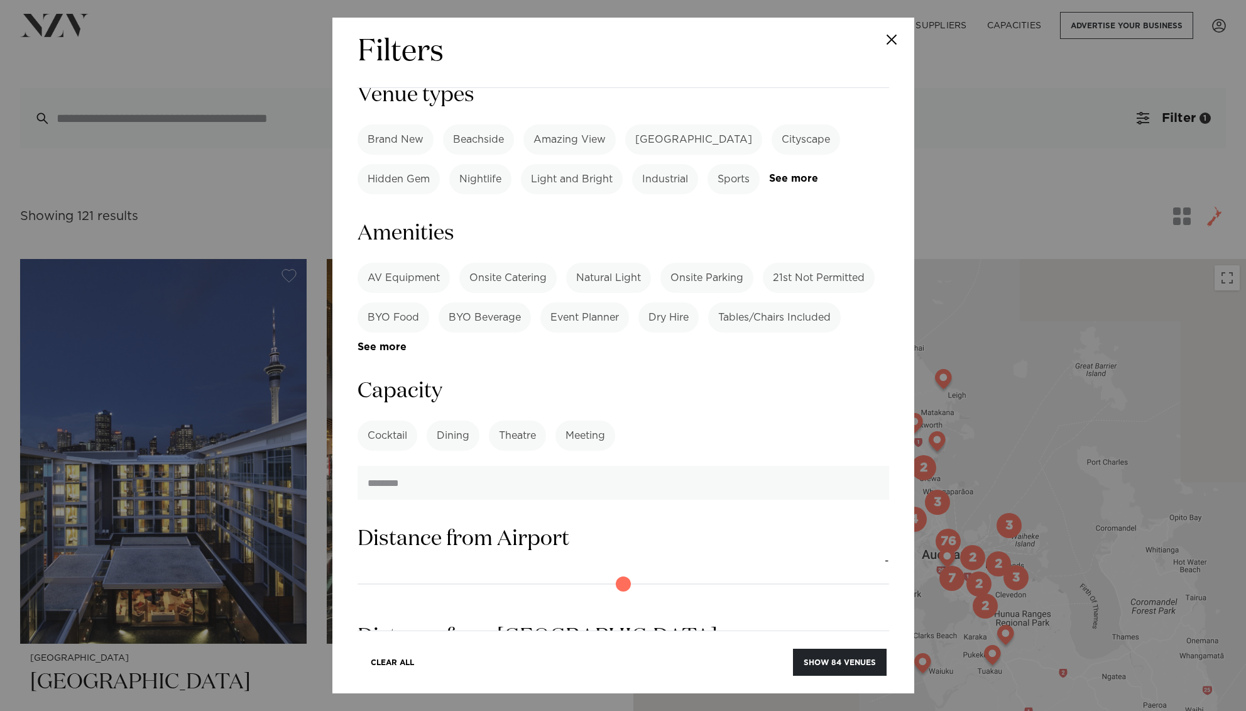
scroll to position [894, 0]
click at [406, 419] on label "Cocktail" at bounding box center [388, 434] width 60 height 30
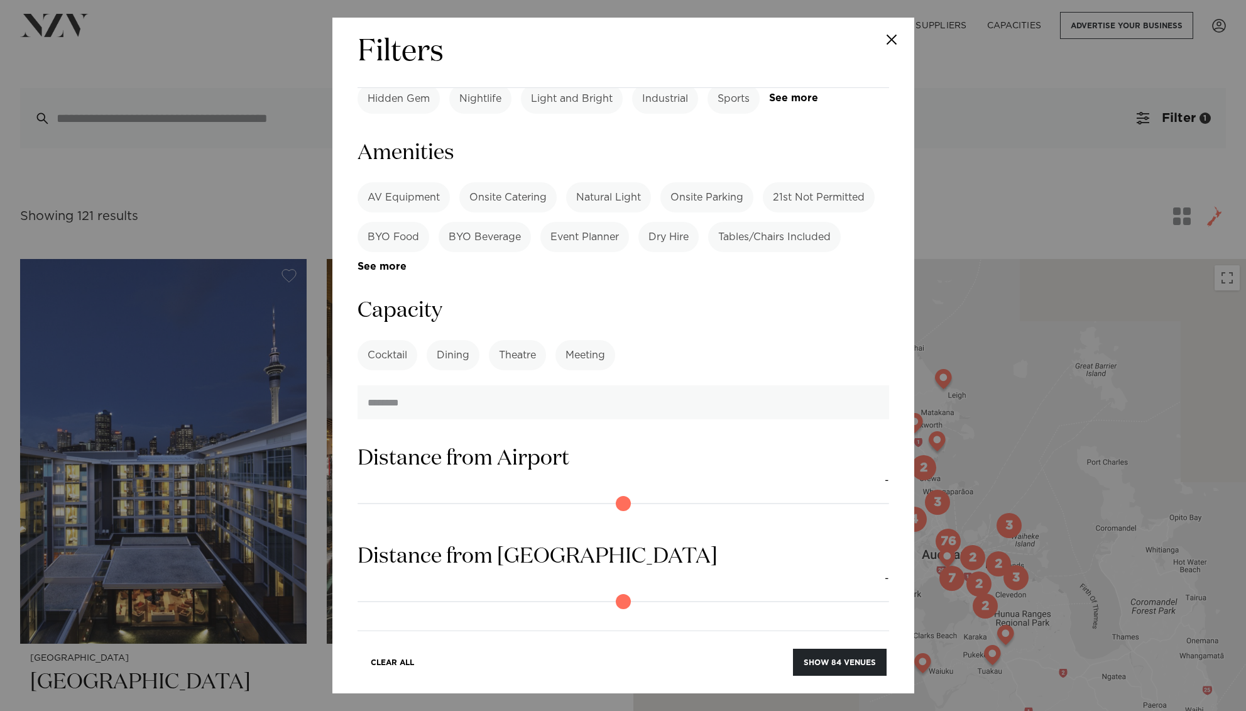
scroll to position [990, 0]
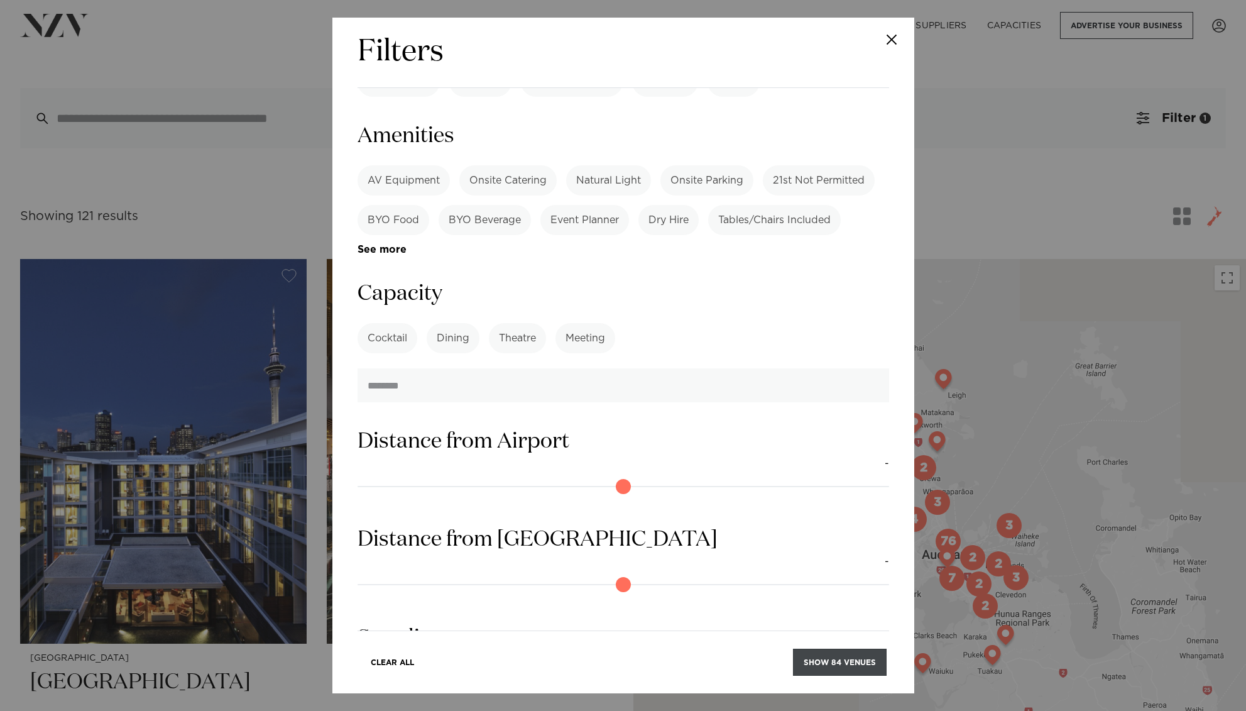
click at [843, 654] on button "Show 84 venues" at bounding box center [840, 662] width 94 height 27
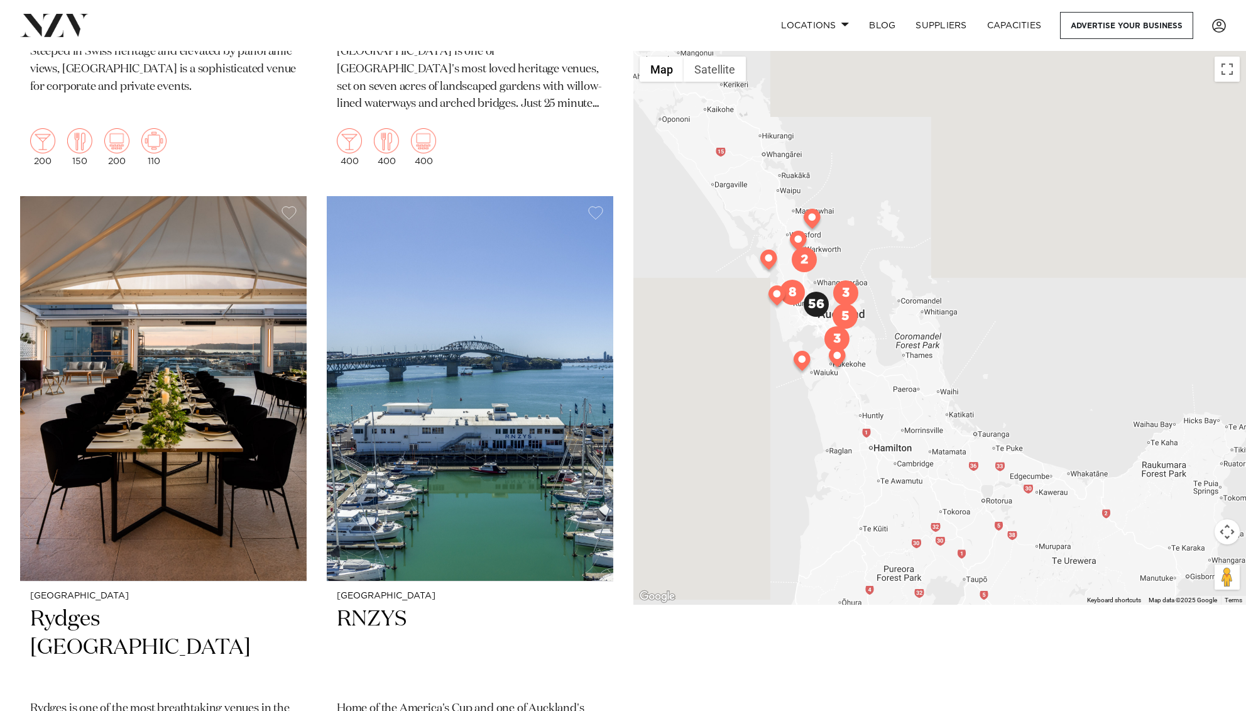
scroll to position [6014, 0]
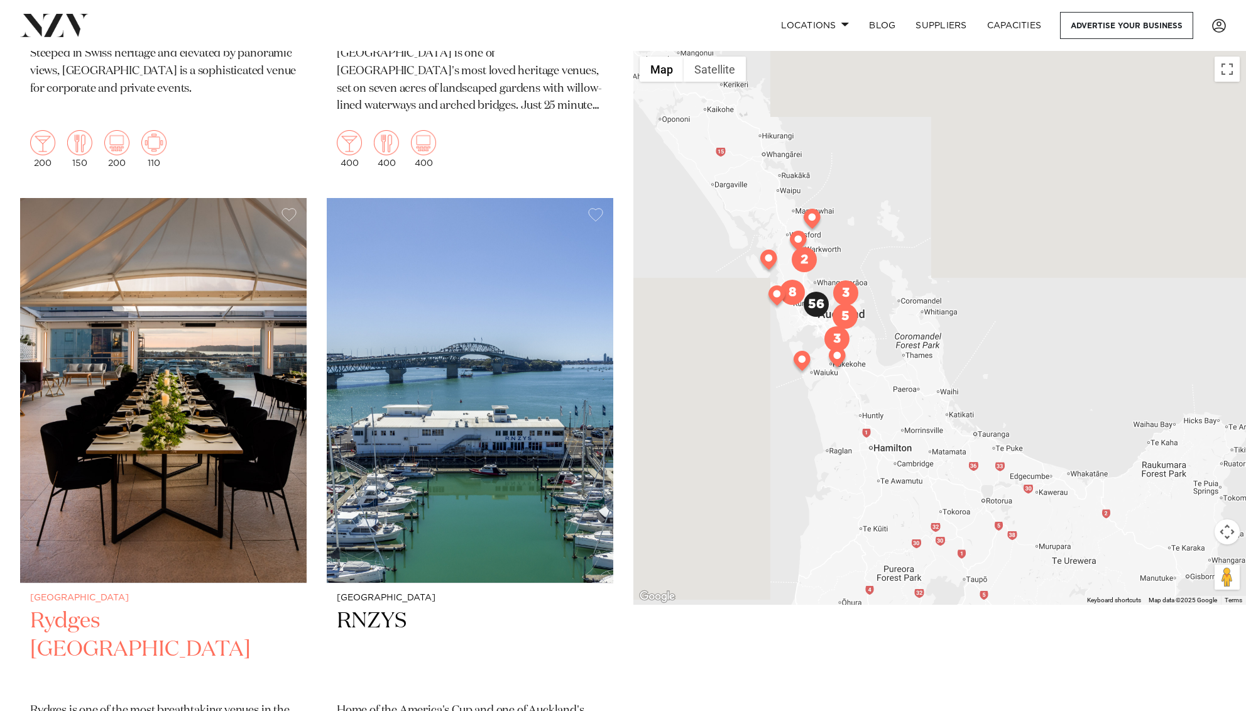
click at [204, 453] on img at bounding box center [163, 390] width 287 height 385
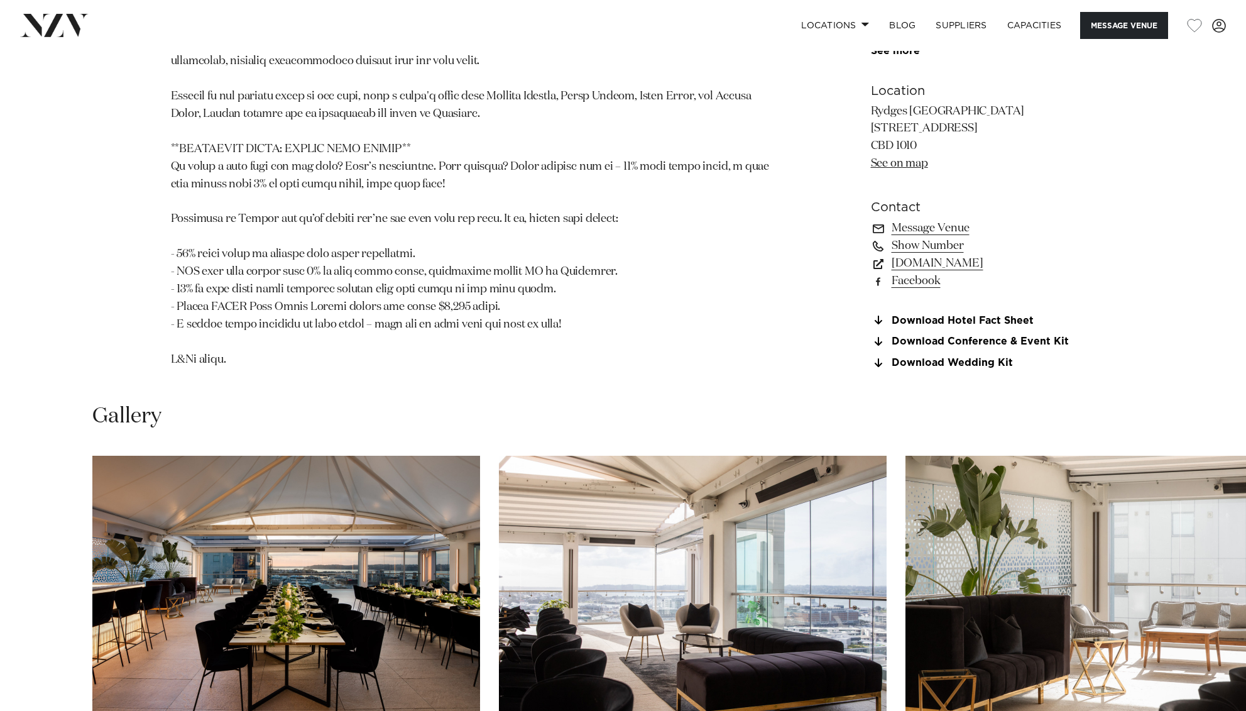
scroll to position [1437, 0]
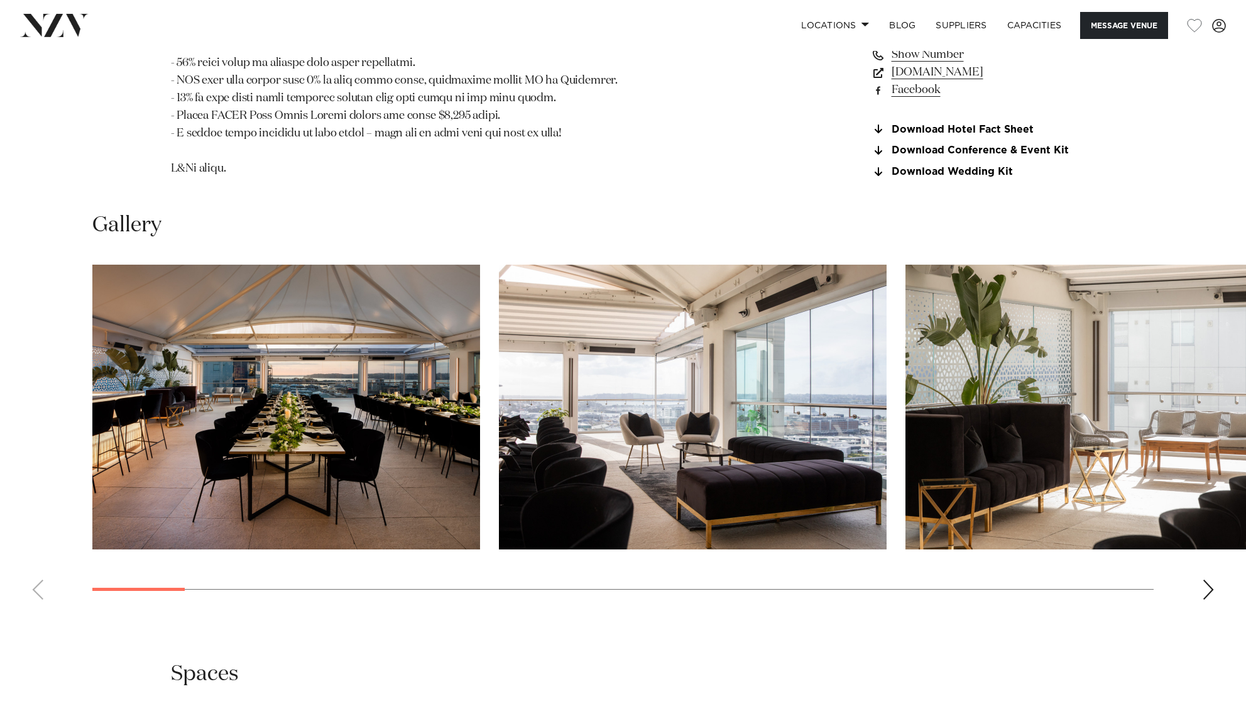
click at [276, 356] on img "1 / 30" at bounding box center [286, 407] width 388 height 285
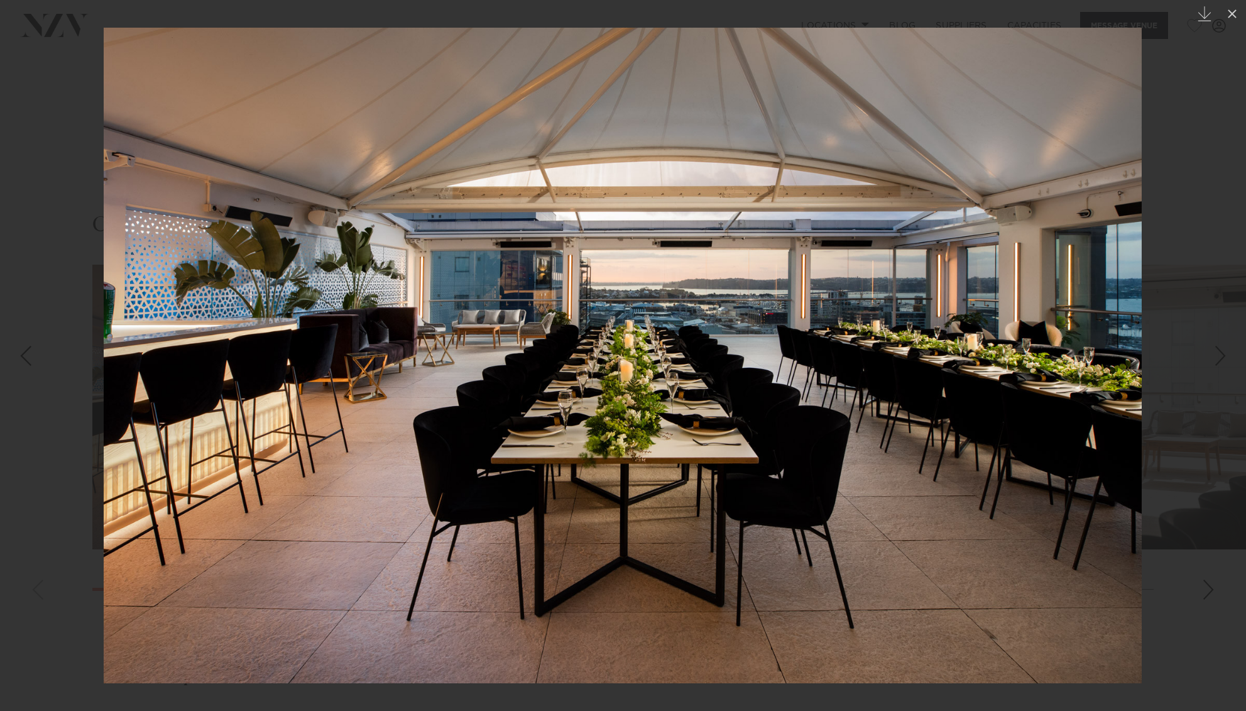
click at [1078, 385] on img at bounding box center [623, 355] width 1038 height 655
click at [1211, 26] on div at bounding box center [623, 355] width 1246 height 711
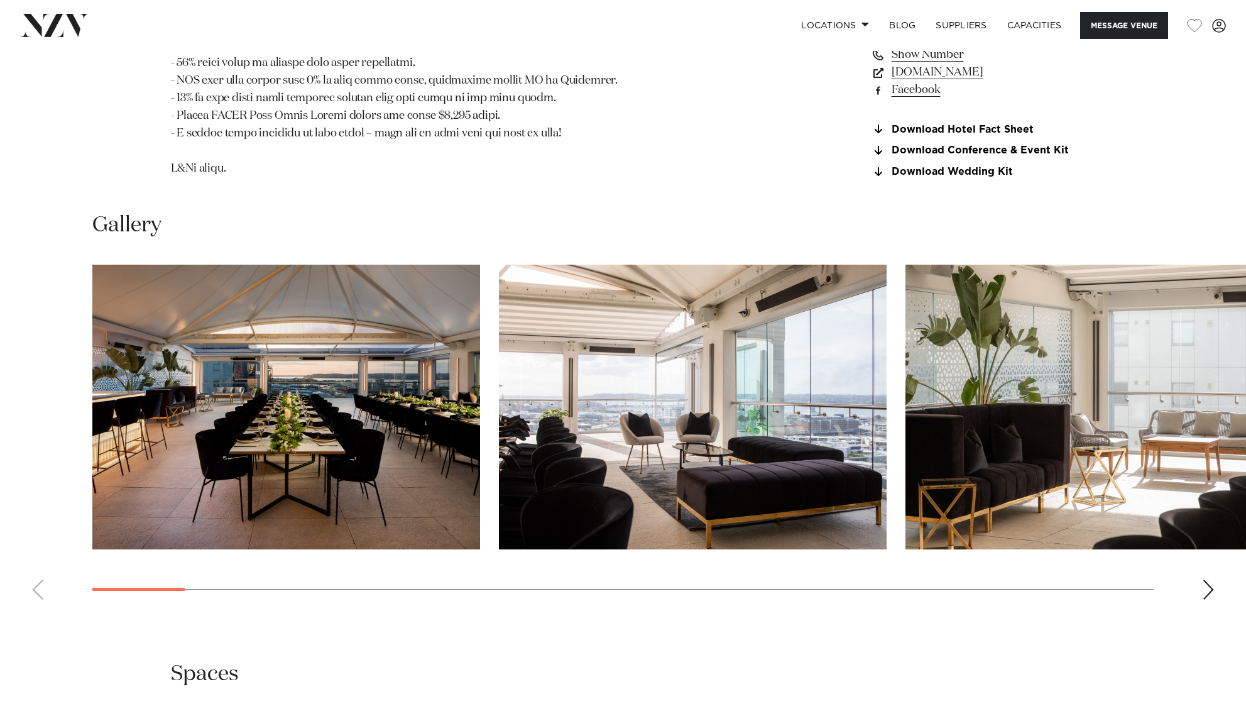
click at [1212, 580] on div "Next slide" at bounding box center [1208, 589] width 13 height 20
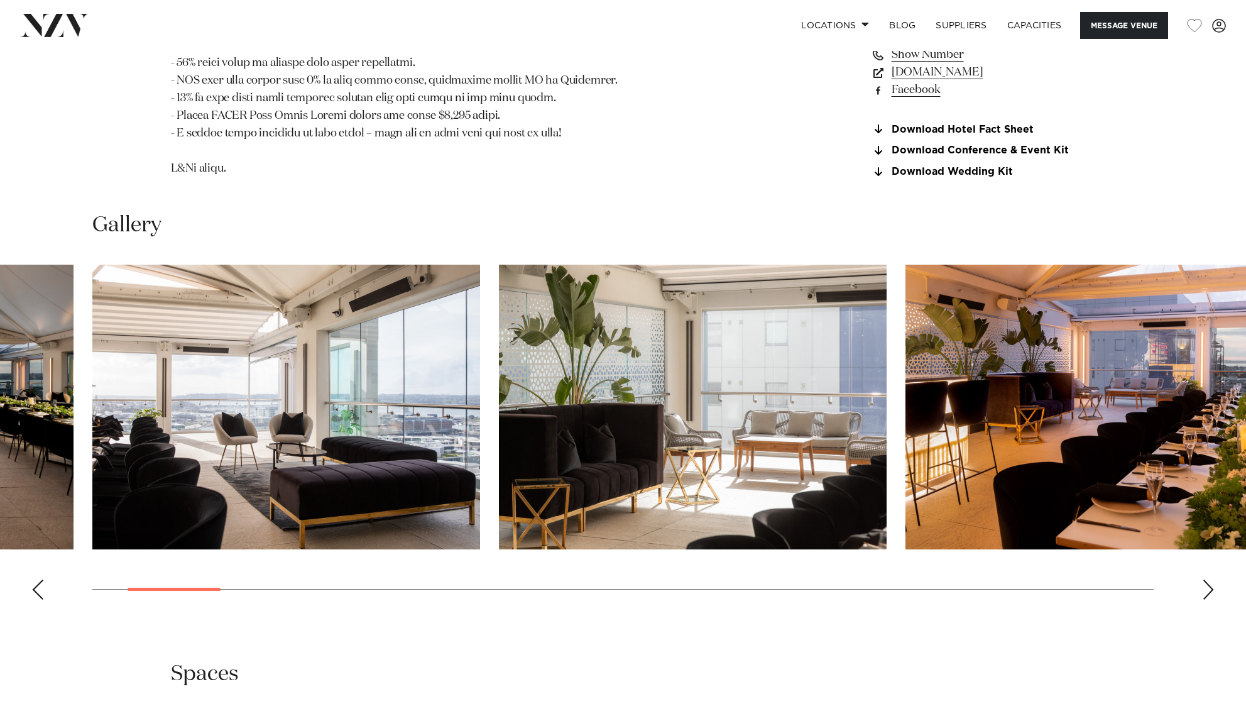
click at [1212, 580] on div "Next slide" at bounding box center [1208, 589] width 13 height 20
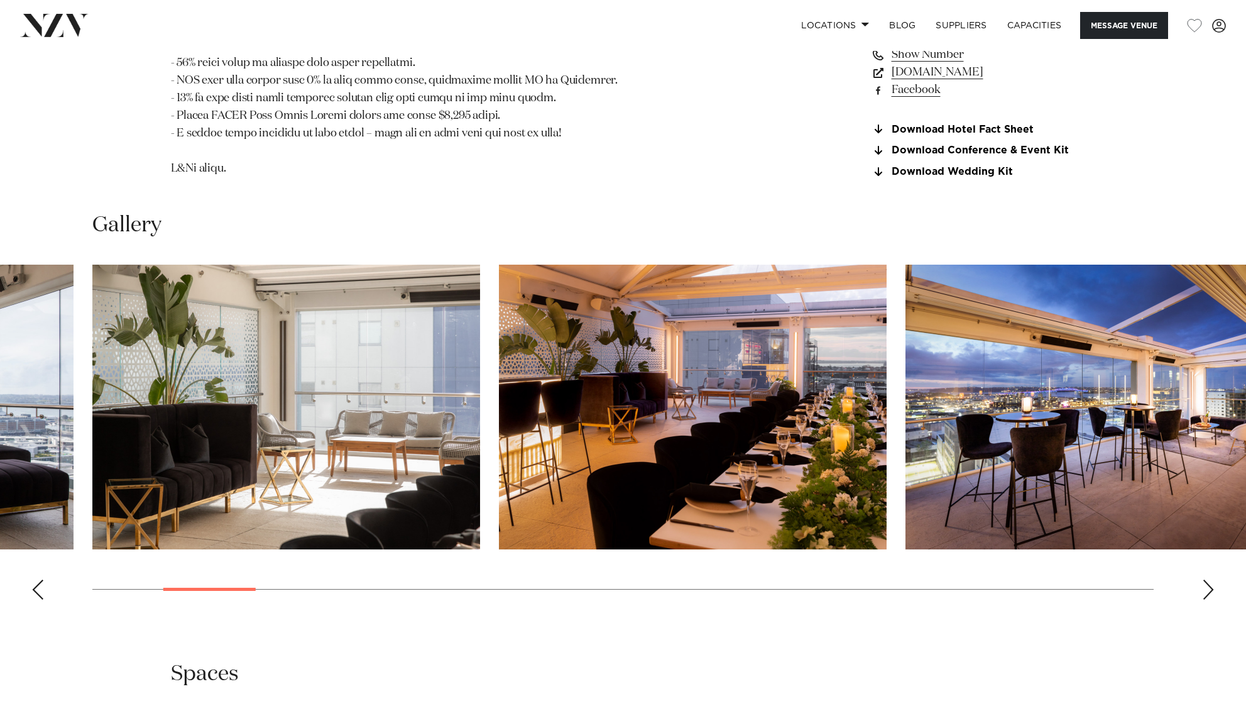
click at [1212, 579] on div "Next slide" at bounding box center [1208, 589] width 13 height 20
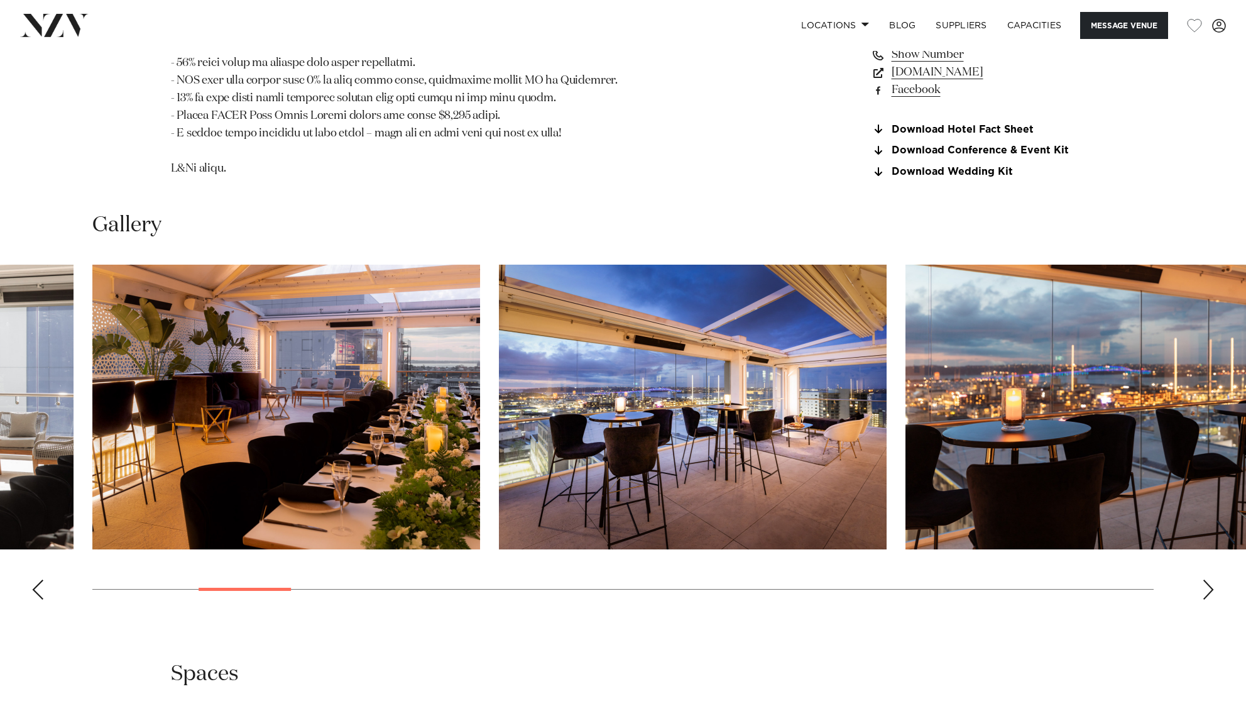
click at [1212, 580] on div "Next slide" at bounding box center [1208, 589] width 13 height 20
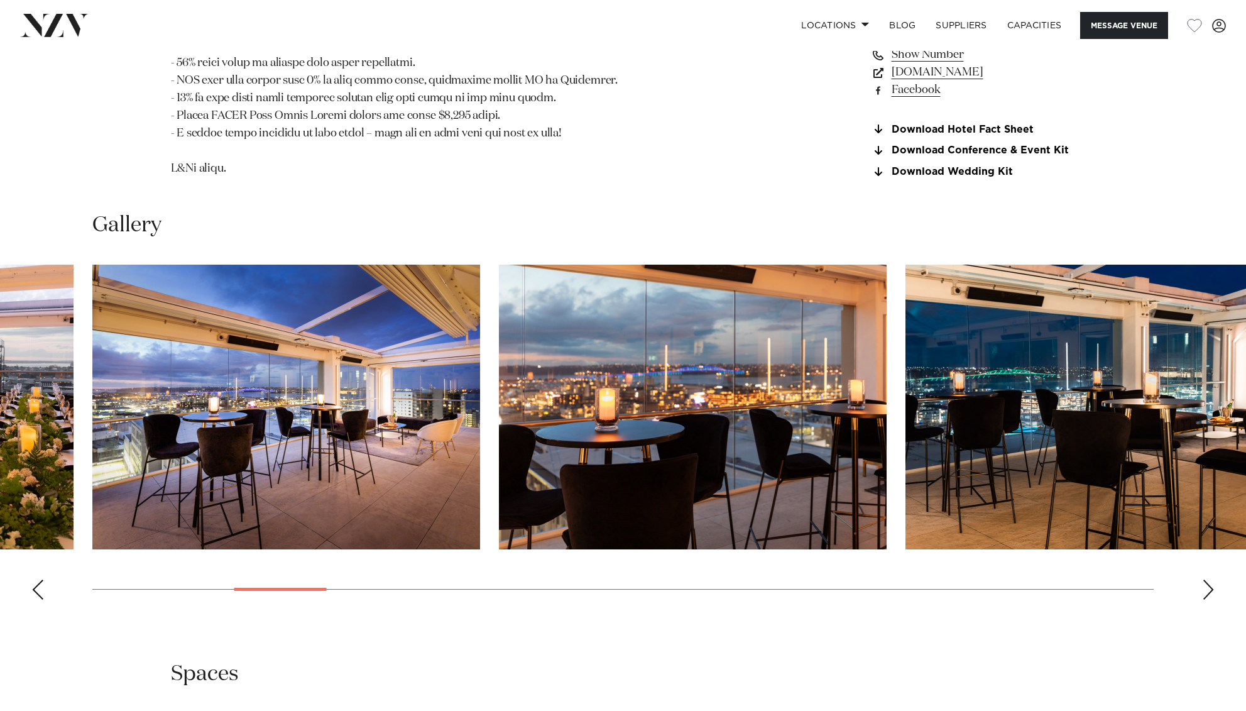
click at [1212, 580] on div "Next slide" at bounding box center [1208, 589] width 13 height 20
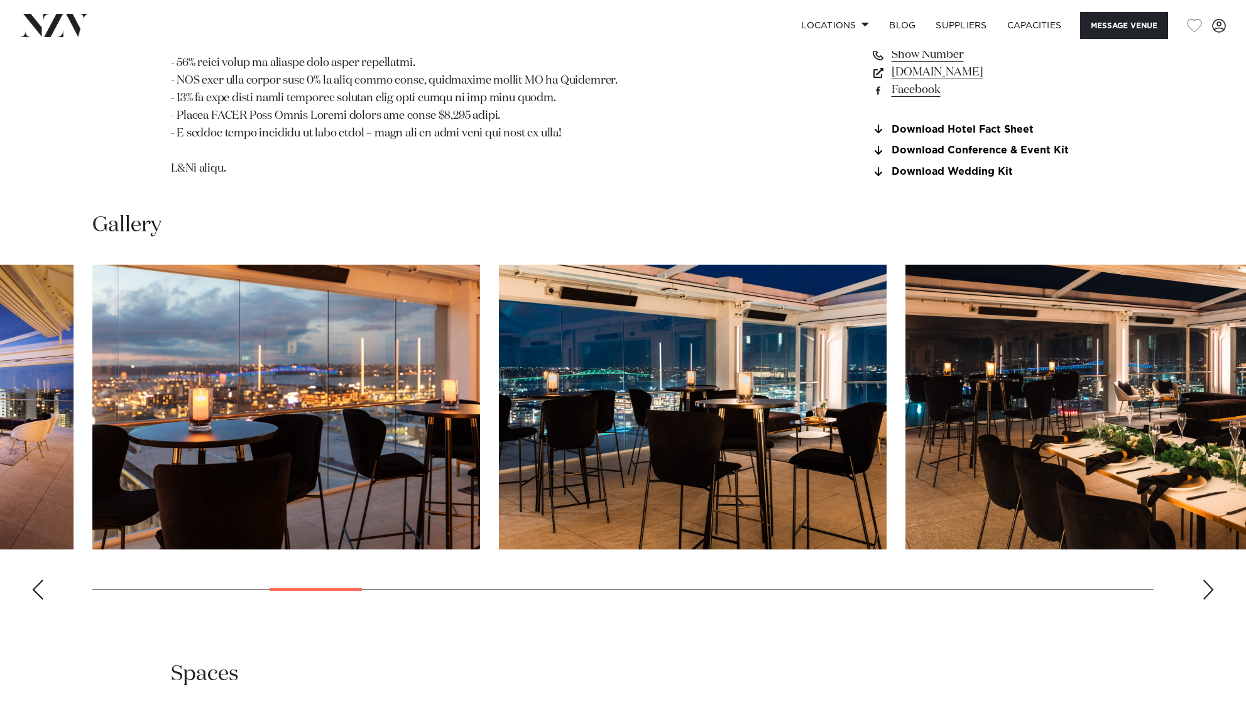
click at [1213, 580] on div "Next slide" at bounding box center [1208, 589] width 13 height 20
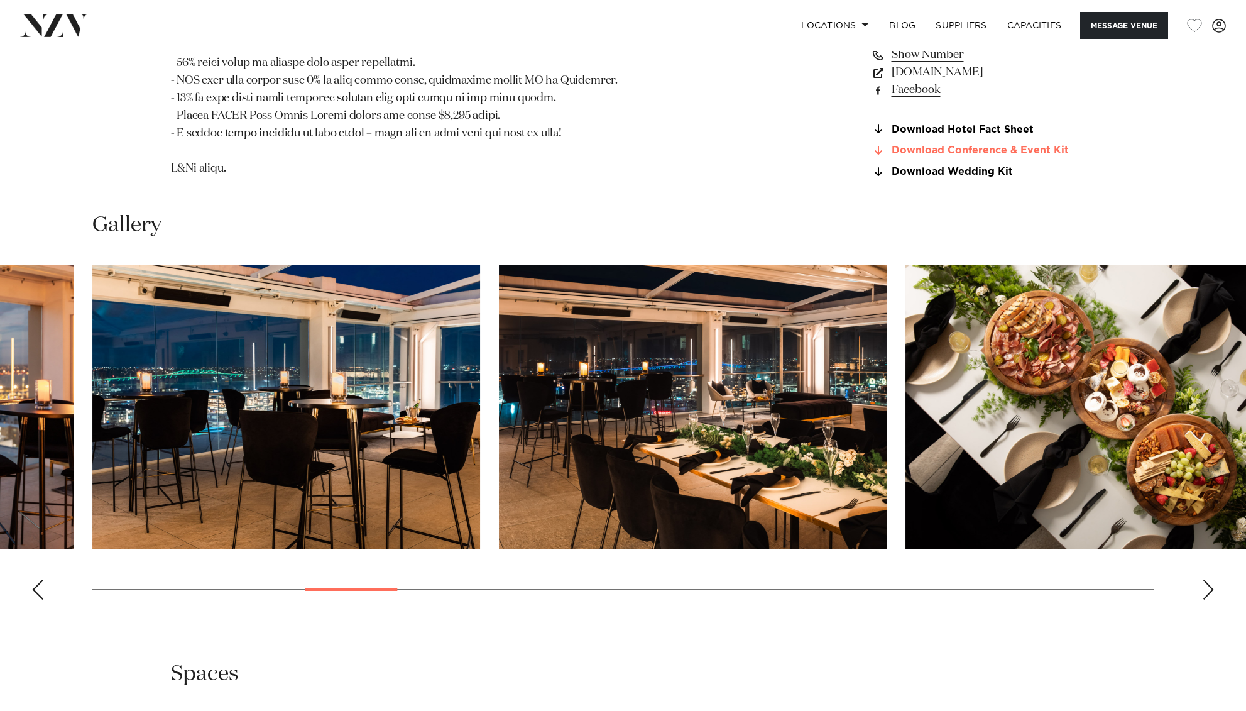
click at [960, 151] on link "Download Conference & Event Kit" at bounding box center [973, 150] width 205 height 11
click at [961, 169] on link "Download Wedding Kit" at bounding box center [973, 172] width 205 height 11
click at [1205, 600] on swiper-container at bounding box center [623, 437] width 1246 height 345
click at [1216, 594] on swiper-container at bounding box center [623, 437] width 1246 height 345
click at [1209, 592] on div "Next slide" at bounding box center [1208, 589] width 13 height 20
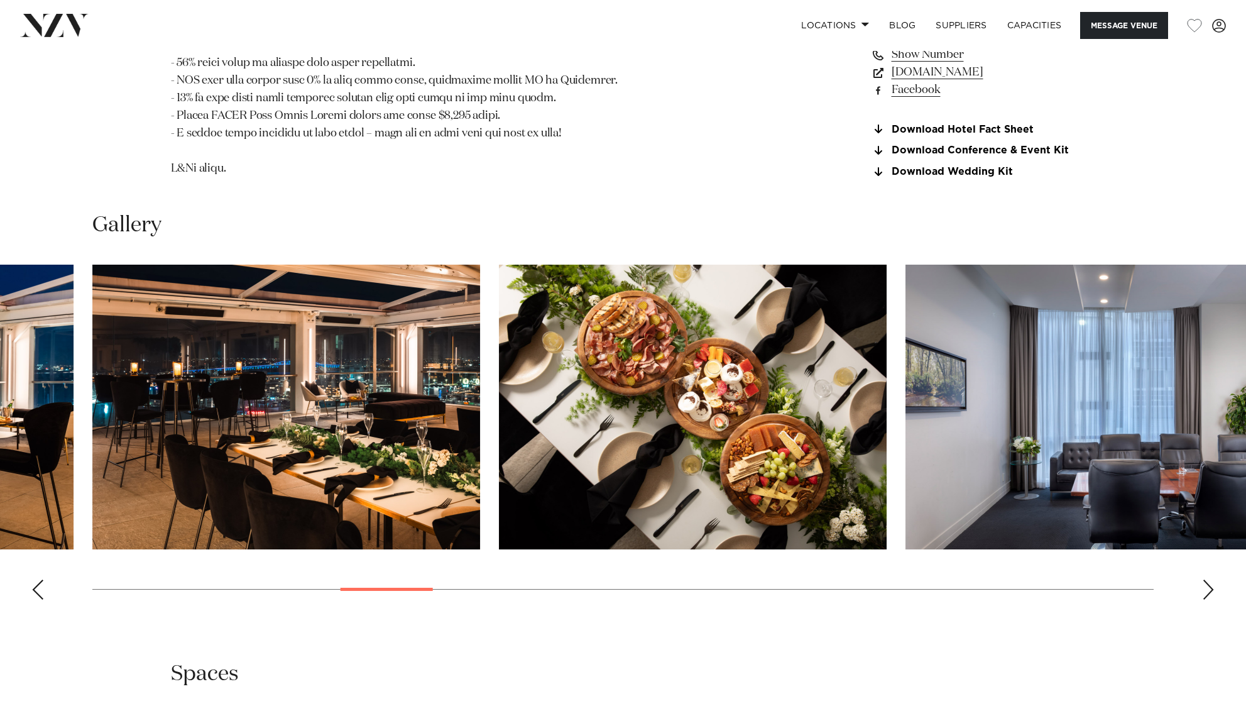
click at [1209, 592] on div "Next slide" at bounding box center [1208, 589] width 13 height 20
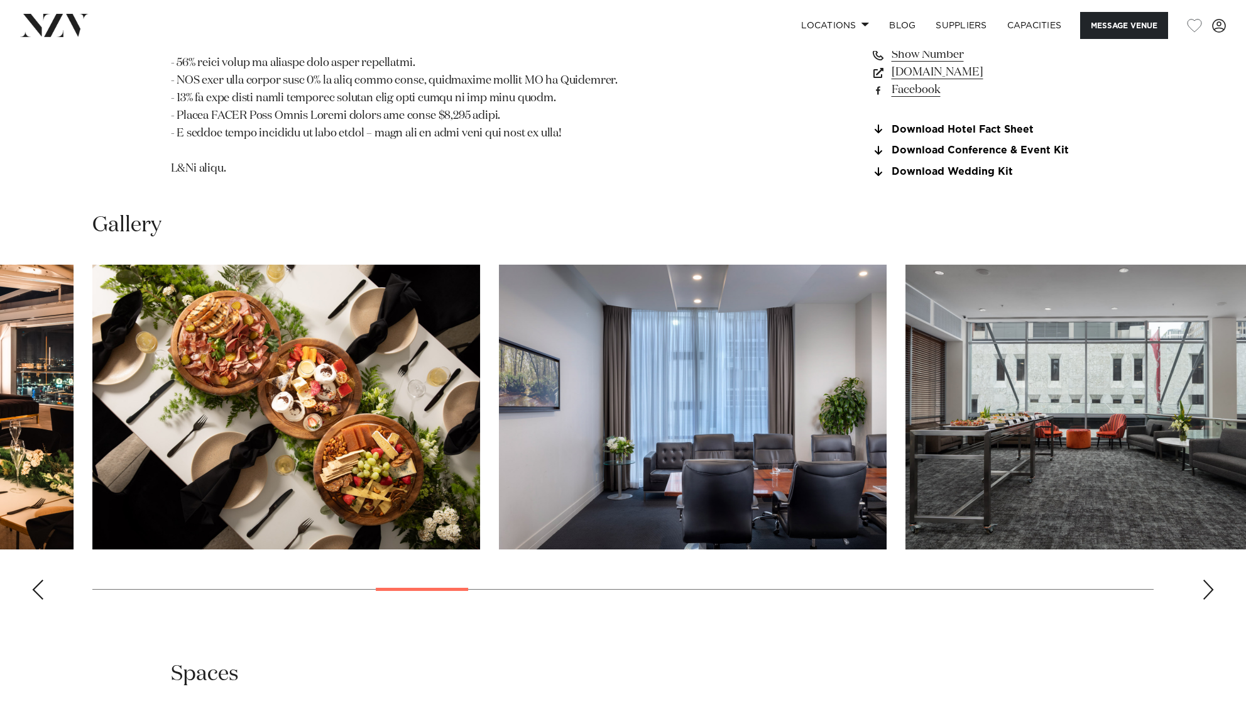
click at [1209, 592] on div "Next slide" at bounding box center [1208, 589] width 13 height 20
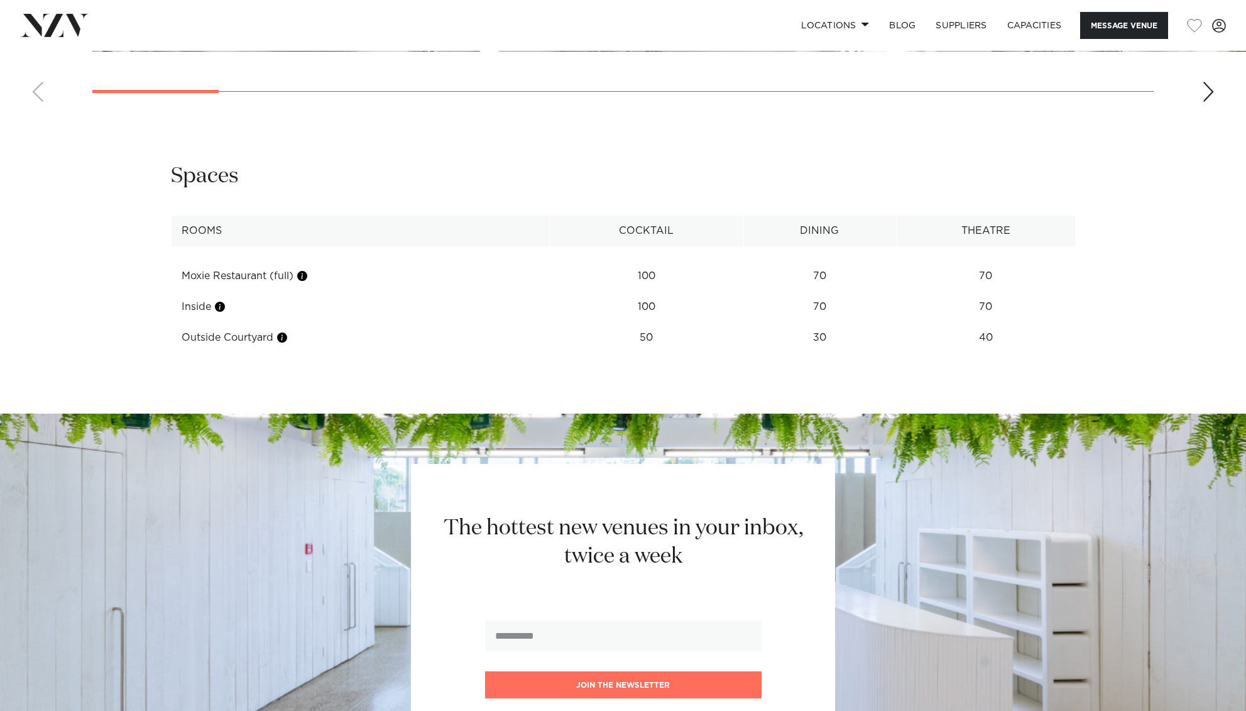
scroll to position [1814, 0]
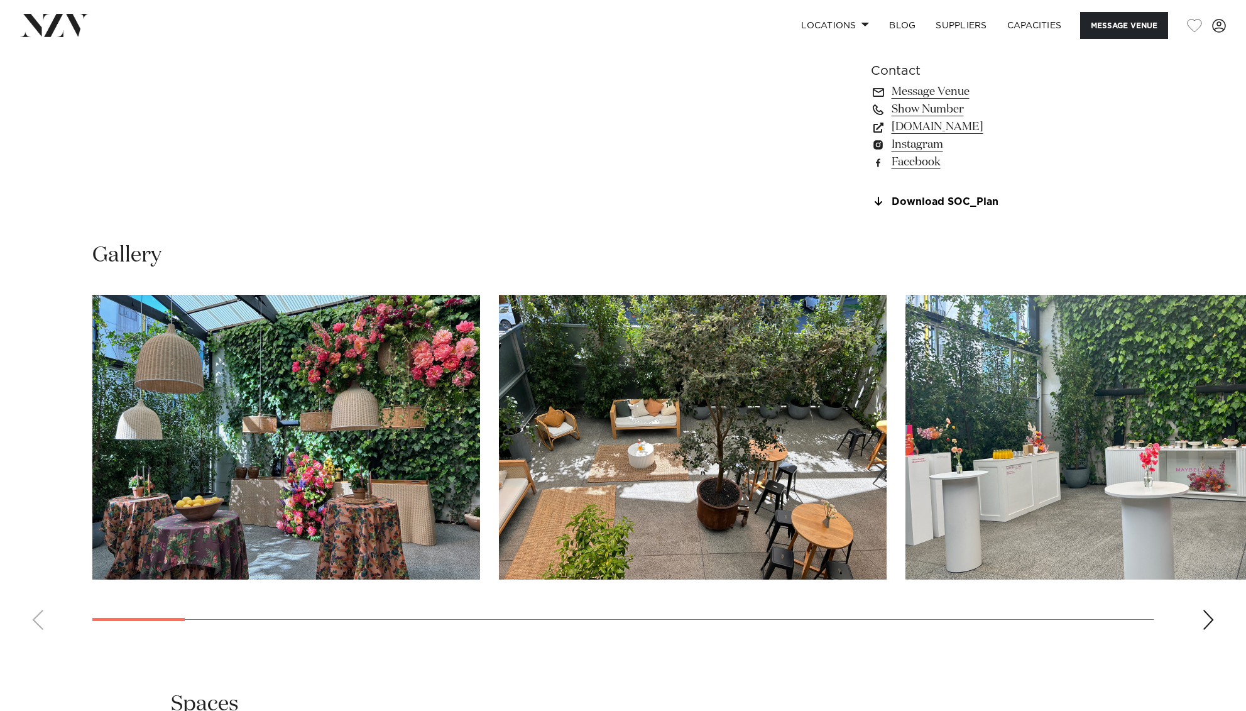
scroll to position [899, 0]
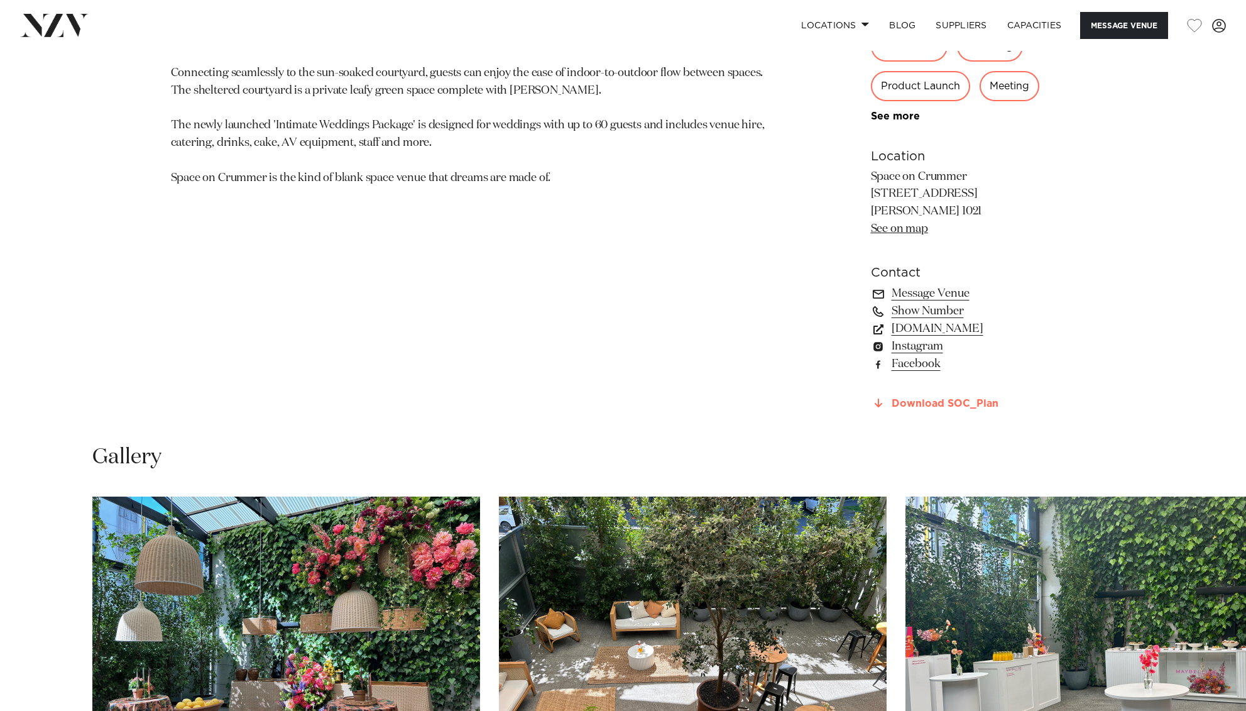
click at [951, 400] on link "Download SOC_Plan" at bounding box center [973, 403] width 205 height 11
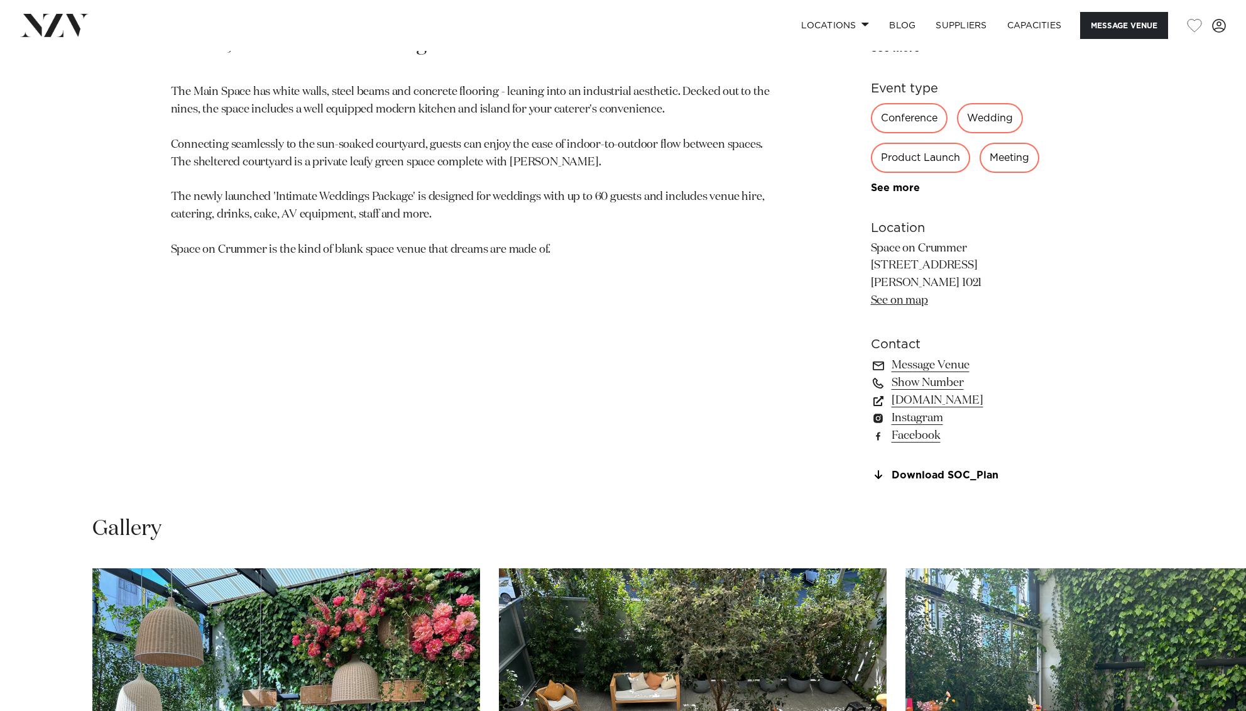
scroll to position [651, 0]
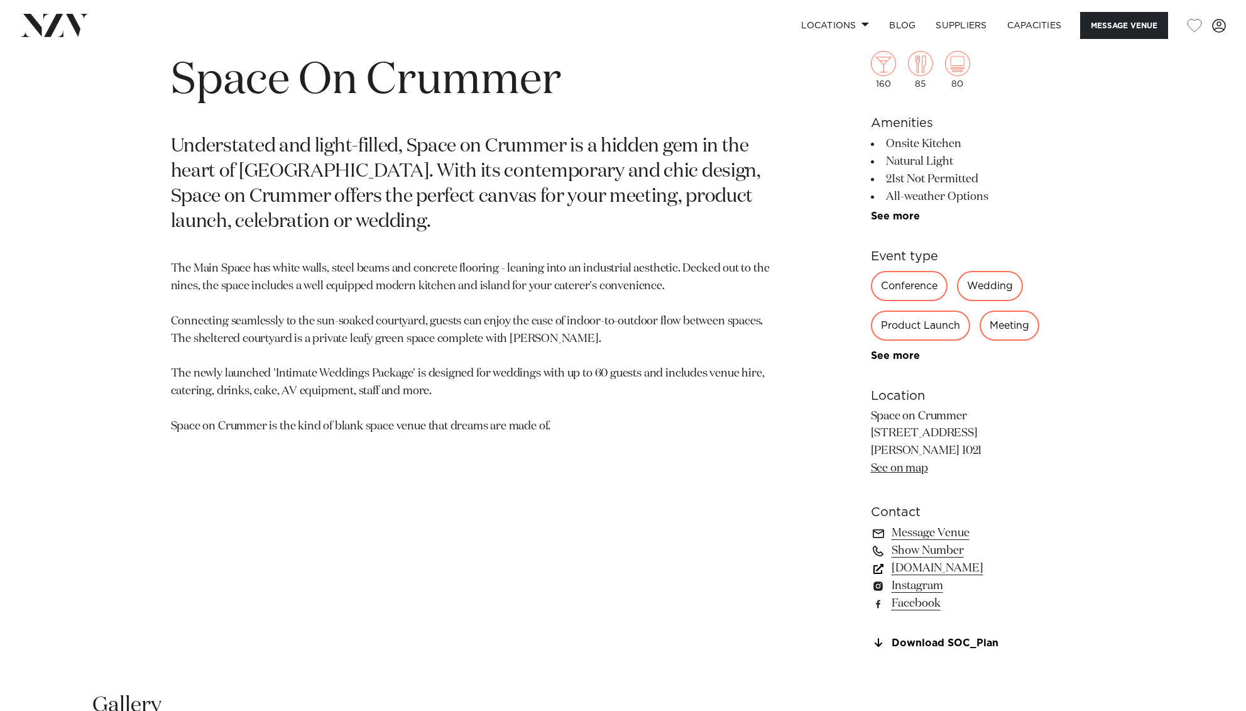
click at [975, 572] on link "[DOMAIN_NAME]" at bounding box center [973, 569] width 205 height 18
